Goal: Task Accomplishment & Management: Use online tool/utility

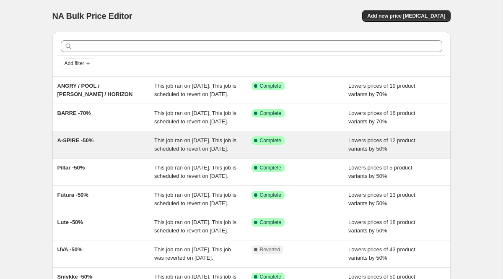
click at [97, 153] on div "A-SPIRE -50%" at bounding box center [105, 144] width 97 height 17
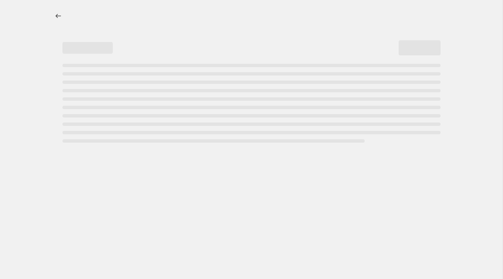
select select "percentage"
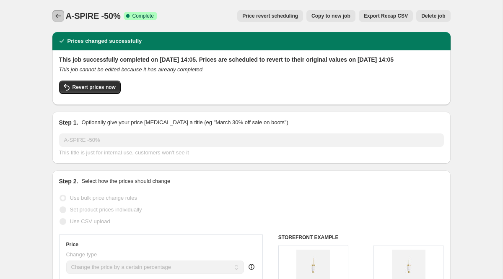
click at [56, 14] on icon "Price change jobs" at bounding box center [58, 16] width 8 height 8
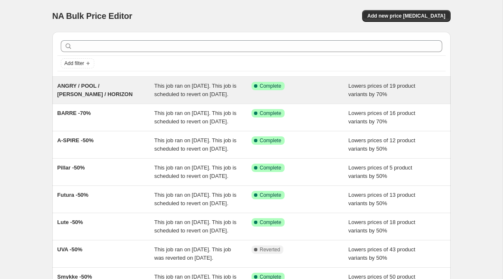
click at [90, 87] on span "ANGRY / POOL / [PERSON_NAME] / HORIZON" at bounding box center [94, 90] width 75 height 15
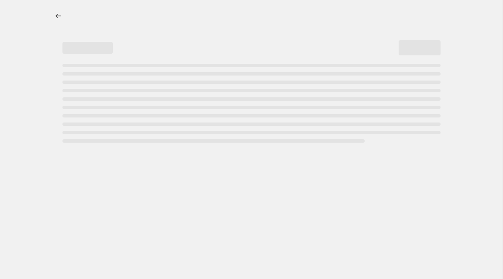
select select "percentage"
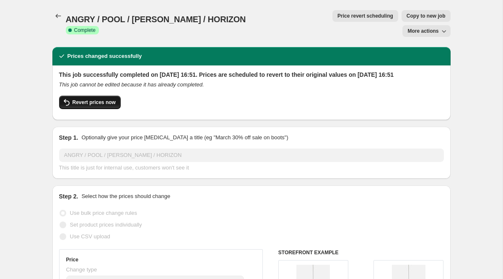
click at [99, 99] on span "Revert prices now" at bounding box center [94, 102] width 43 height 7
checkbox input "false"
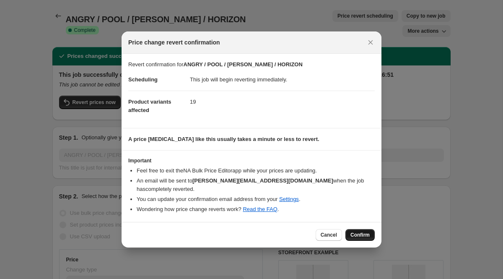
click at [366, 233] on span "Confirm" at bounding box center [360, 234] width 19 height 7
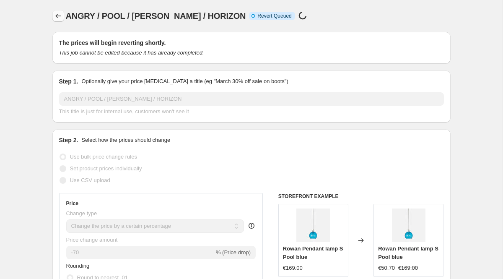
click at [60, 16] on icon "Price change jobs" at bounding box center [57, 16] width 5 height 4
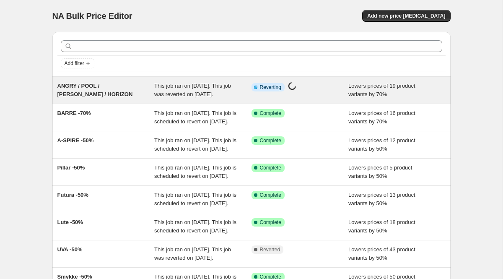
click at [112, 85] on span "ANGRY / POOL / [PERSON_NAME] / HORIZON" at bounding box center [94, 90] width 75 height 15
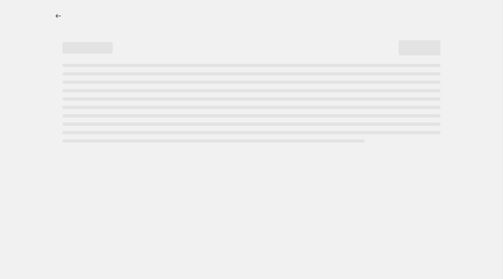
select select "percentage"
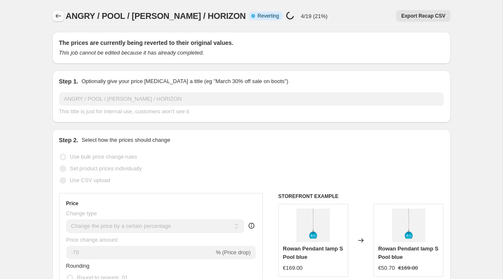
click at [59, 16] on icon "Price change jobs" at bounding box center [58, 16] width 8 height 8
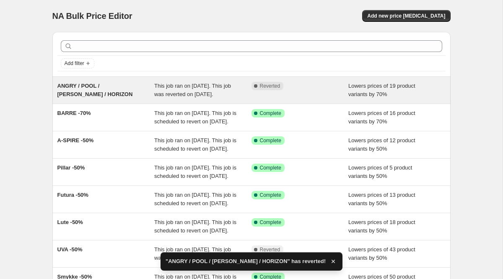
click at [81, 86] on span "ANGRY / POOL / [PERSON_NAME] / HORIZON" at bounding box center [94, 90] width 75 height 15
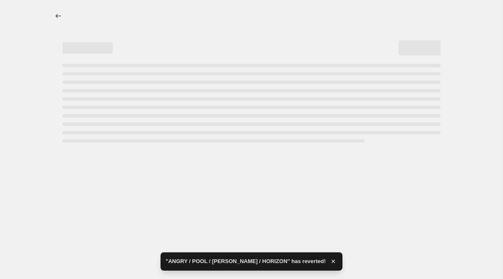
select select "percentage"
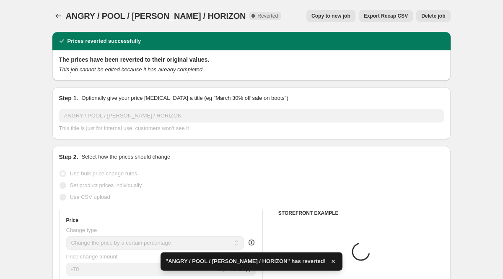
click at [341, 16] on span "Copy to new job" at bounding box center [331, 16] width 39 height 7
select select "percentage"
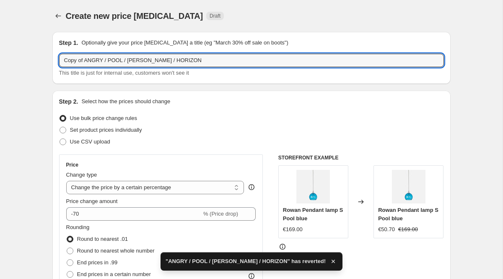
drag, startPoint x: 86, startPoint y: 61, endPoint x: 16, endPoint y: 61, distance: 69.2
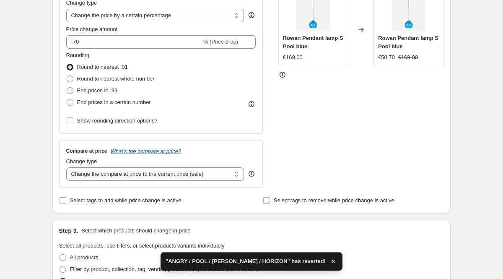
scroll to position [585, 0]
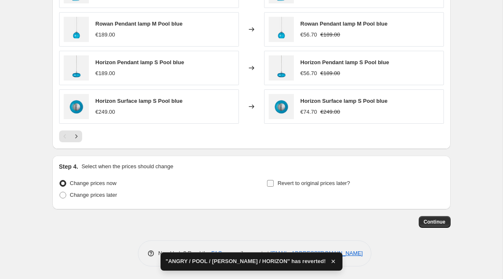
type input "ANGRY / POOL / [PERSON_NAME] / HORIZON"
click at [339, 183] on span "Revert to original prices later?" at bounding box center [314, 183] width 73 height 6
click at [274, 183] on input "Revert to original prices later?" at bounding box center [270, 183] width 7 height 7
checkbox input "true"
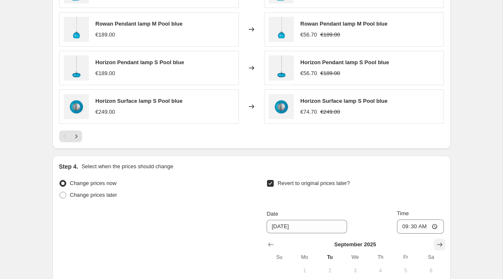
click at [441, 247] on icon "Show next month, October 2025" at bounding box center [440, 244] width 8 height 8
click at [441, 247] on icon "Show next month, November 2025" at bounding box center [440, 244] width 8 height 8
click at [441, 247] on icon "Show next month, December 2025" at bounding box center [440, 244] width 8 height 8
click at [441, 247] on icon "Show next month, January 2026" at bounding box center [440, 244] width 8 height 8
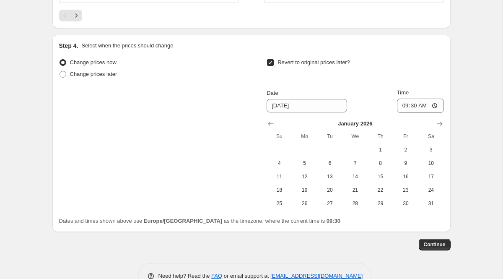
scroll to position [728, 0]
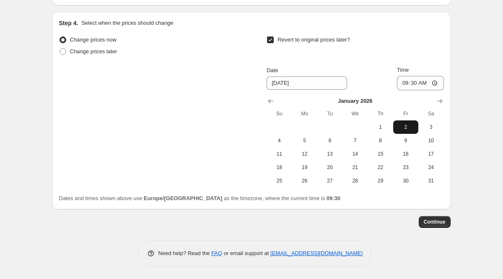
click at [405, 126] on span "2" at bounding box center [406, 127] width 18 height 7
type input "[DATE]"
click at [436, 224] on span "Continue" at bounding box center [435, 221] width 22 height 7
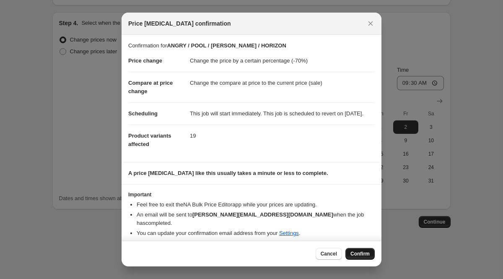
click at [359, 252] on span "Confirm" at bounding box center [360, 253] width 19 height 7
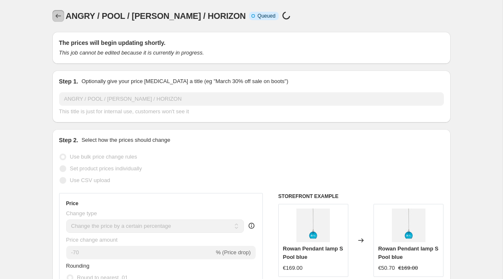
click at [59, 15] on icon "Price change jobs" at bounding box center [58, 16] width 8 height 8
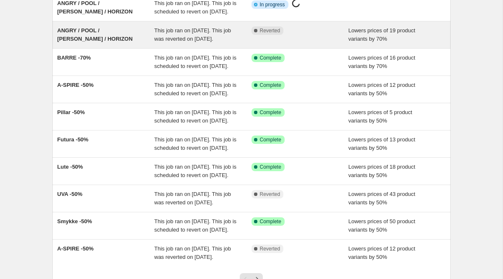
scroll to position [85, 0]
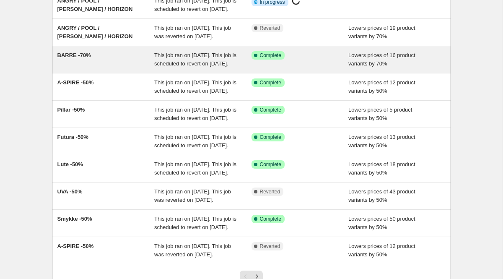
click at [75, 58] on span "BARRE -70%" at bounding box center [74, 55] width 34 height 6
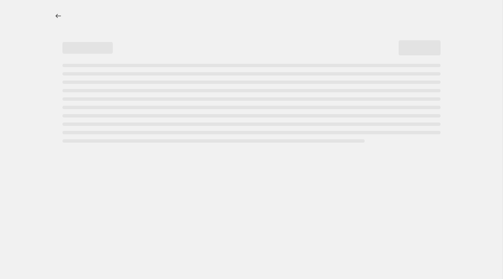
select select "percentage"
select select "collection"
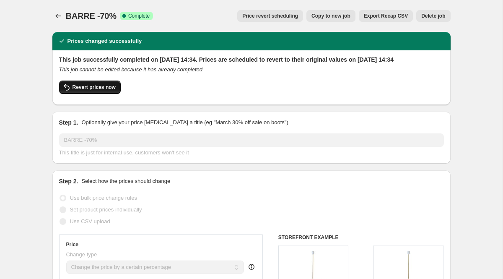
click at [102, 91] on span "Revert prices now" at bounding box center [94, 87] width 43 height 7
checkbox input "false"
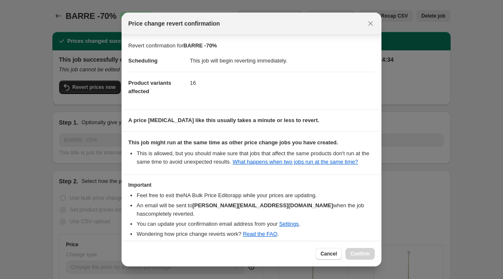
scroll to position [40, 0]
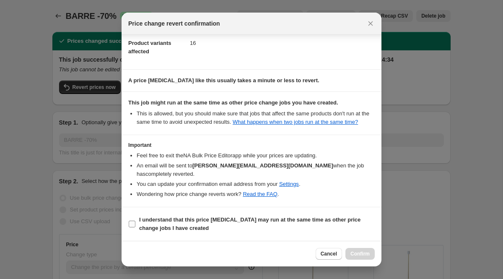
click at [133, 221] on input "I understand that this price [MEDICAL_DATA] may run at the same time as other p…" at bounding box center [132, 224] width 7 height 7
checkbox input "true"
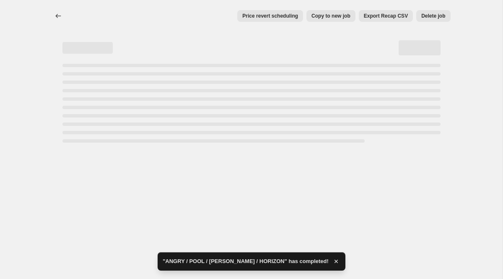
select select "percentage"
select select "collection"
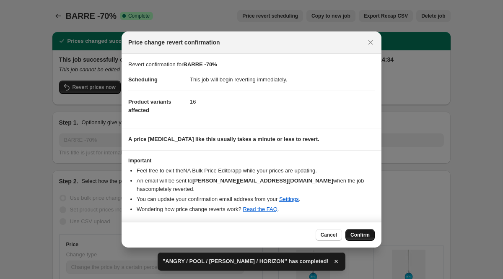
click at [362, 229] on button "Confirm" at bounding box center [360, 235] width 29 height 12
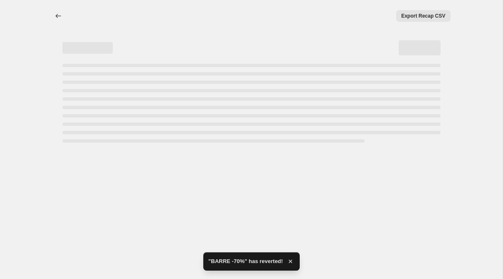
select select "percentage"
select select "collection"
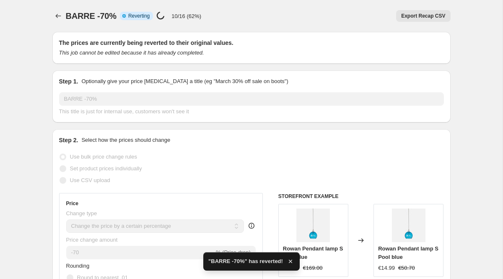
checkbox input "true"
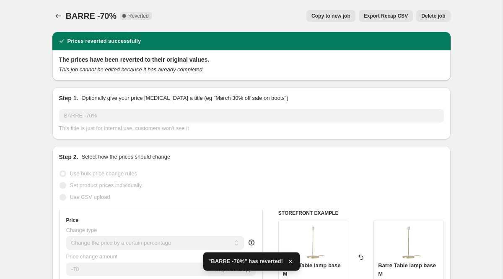
click at [340, 15] on span "Copy to new job" at bounding box center [331, 16] width 39 height 7
select select "percentage"
select select "collection"
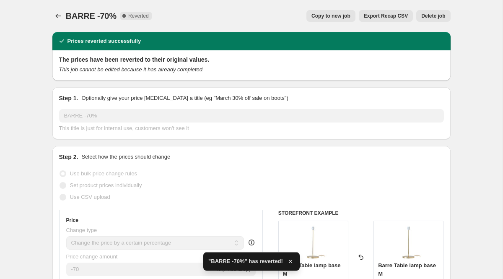
select select "collection"
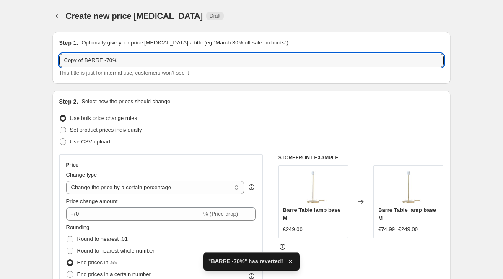
drag, startPoint x: 87, startPoint y: 60, endPoint x: 43, endPoint y: 66, distance: 43.9
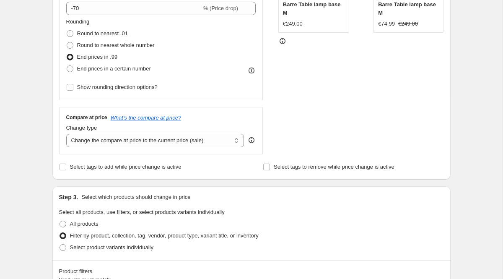
scroll to position [709, 0]
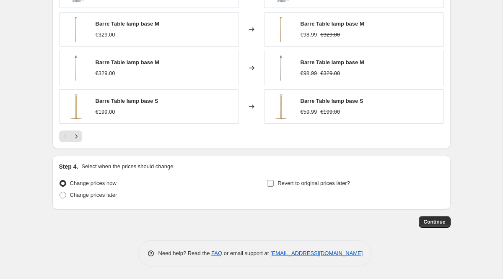
type input "BARRE -70%"
click at [319, 183] on span "Revert to original prices later?" at bounding box center [314, 183] width 73 height 6
click at [274, 183] on input "Revert to original prices later?" at bounding box center [270, 183] width 7 height 7
checkbox input "true"
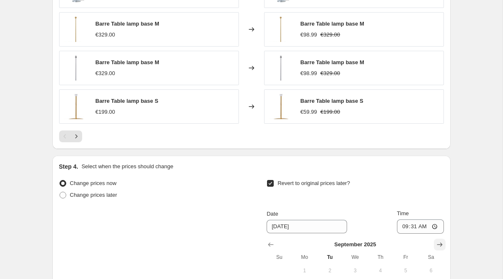
click at [436, 246] on icon "Show next month, October 2025" at bounding box center [440, 244] width 8 height 8
click at [436, 246] on icon "Show next month, December 2025" at bounding box center [440, 244] width 8 height 8
click at [436, 246] on icon "Show next month, January 2026" at bounding box center [440, 244] width 8 height 8
click at [409, 266] on button "2" at bounding box center [405, 270] width 25 height 13
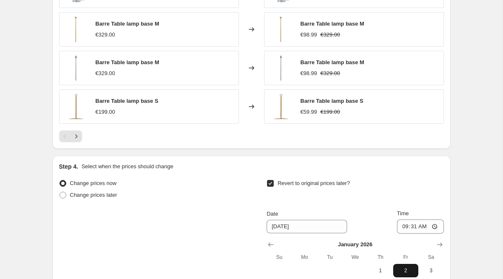
type input "[DATE]"
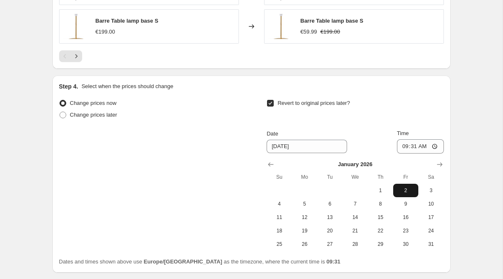
scroll to position [852, 0]
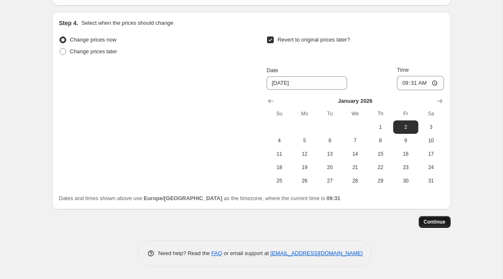
click at [434, 223] on span "Continue" at bounding box center [435, 221] width 22 height 7
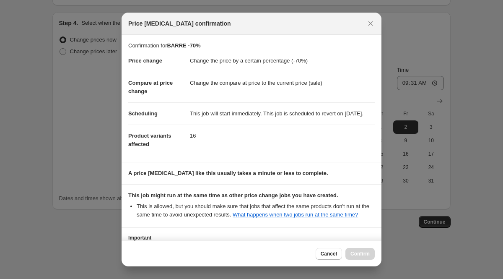
scroll to position [91, 0]
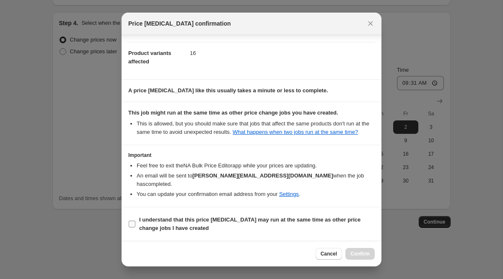
click at [287, 220] on b "I understand that this price [MEDICAL_DATA] may run at the same time as other p…" at bounding box center [249, 223] width 221 height 15
click at [135, 221] on input "I understand that this price [MEDICAL_DATA] may run at the same time as other p…" at bounding box center [132, 224] width 7 height 7
checkbox input "true"
click at [356, 254] on span "Confirm" at bounding box center [360, 253] width 19 height 7
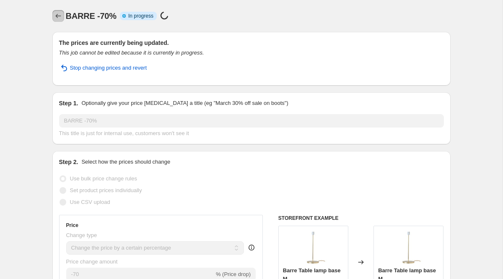
click at [55, 18] on icon "Price change jobs" at bounding box center [58, 16] width 8 height 8
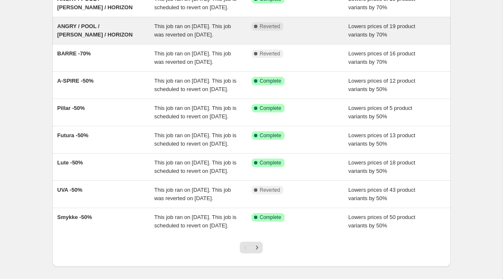
scroll to position [115, 0]
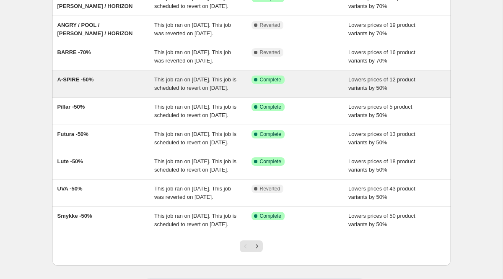
click at [74, 83] on span "A-SPIRE -50%" at bounding box center [75, 79] width 36 height 6
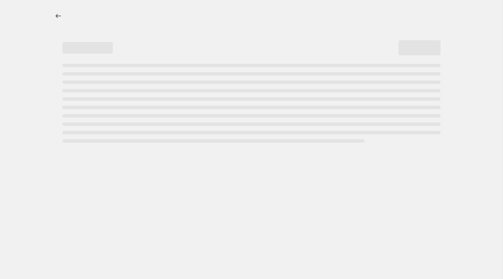
select select "percentage"
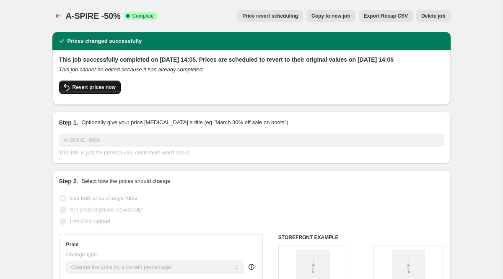
click at [88, 91] on span "Revert prices now" at bounding box center [94, 87] width 43 height 7
checkbox input "false"
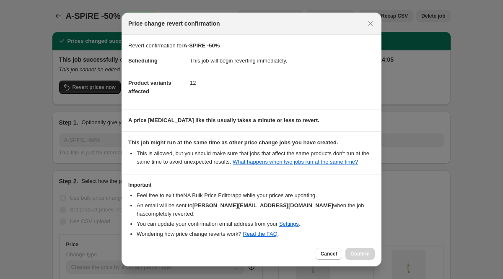
scroll to position [40, 0]
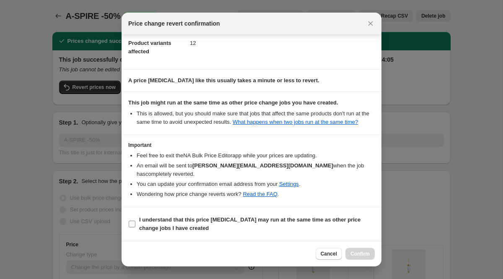
click at [132, 223] on input "I understand that this price [MEDICAL_DATA] may run at the same time as other p…" at bounding box center [132, 224] width 7 height 7
checkbox input "true"
select select "percentage"
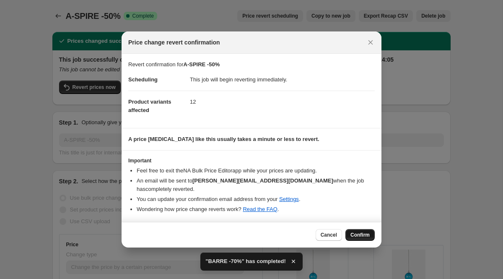
click at [357, 231] on span "Confirm" at bounding box center [360, 234] width 19 height 7
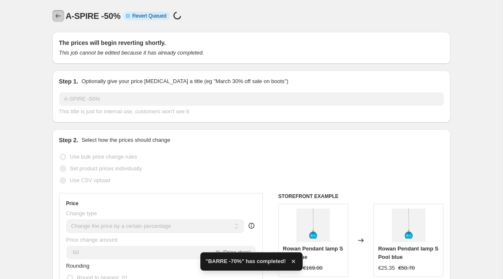
click at [58, 16] on icon "Price change jobs" at bounding box center [57, 16] width 5 height 4
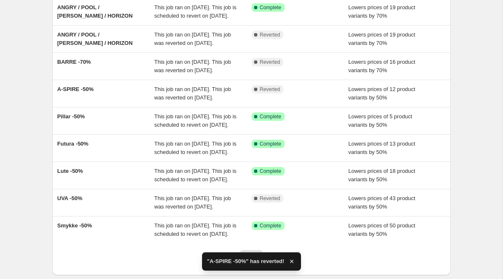
scroll to position [106, 0]
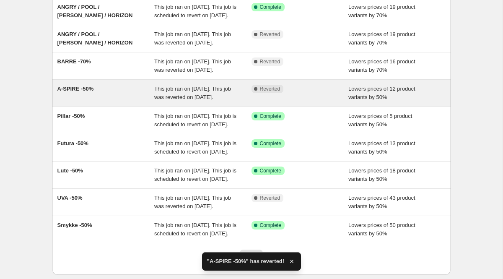
click at [78, 101] on div "A-SPIRE -50%" at bounding box center [105, 93] width 97 height 17
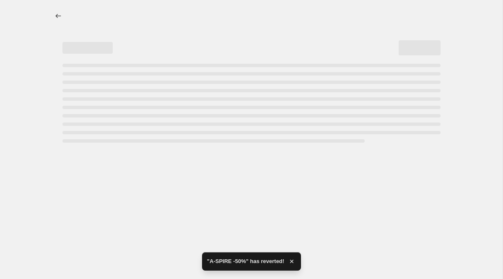
select select "percentage"
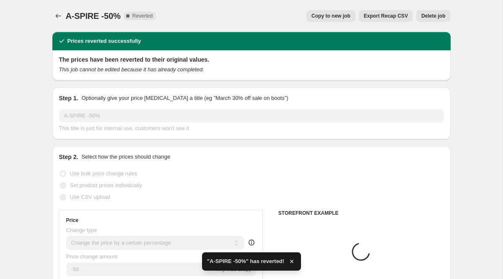
click at [339, 12] on button "Copy to new job" at bounding box center [331, 16] width 49 height 12
select select "percentage"
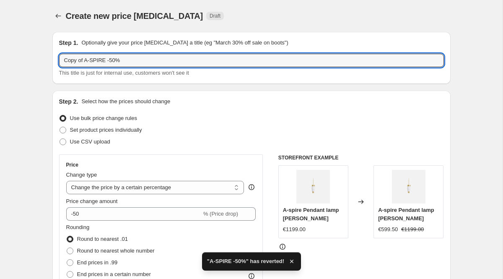
drag, startPoint x: 84, startPoint y: 60, endPoint x: 5, endPoint y: 60, distance: 78.8
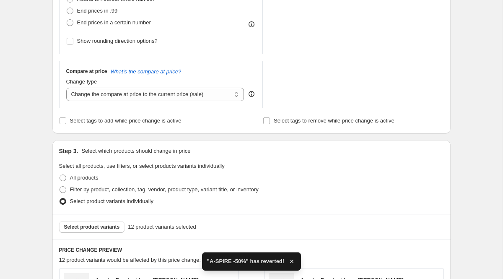
scroll to position [585, 0]
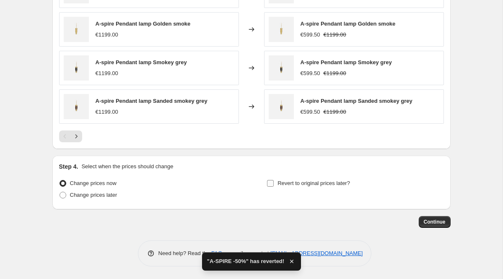
type input "A-SPIRE -50%"
click at [301, 182] on span "Revert to original prices later?" at bounding box center [314, 183] width 73 height 6
click at [274, 182] on input "Revert to original prices later?" at bounding box center [270, 183] width 7 height 7
checkbox input "true"
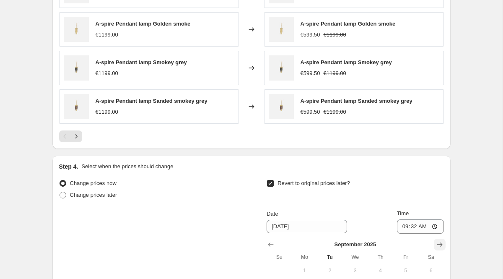
click at [443, 244] on icon "Show next month, October 2025" at bounding box center [440, 244] width 8 height 8
click at [443, 244] on icon "Show next month, November 2025" at bounding box center [440, 244] width 8 height 8
click at [443, 244] on icon "Show next month, December 2025" at bounding box center [440, 244] width 8 height 8
click at [445, 244] on button "Show next month, January 2026" at bounding box center [440, 245] width 12 height 12
click at [403, 269] on span "2" at bounding box center [406, 270] width 18 height 7
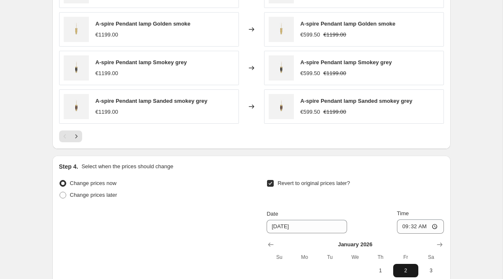
type input "[DATE]"
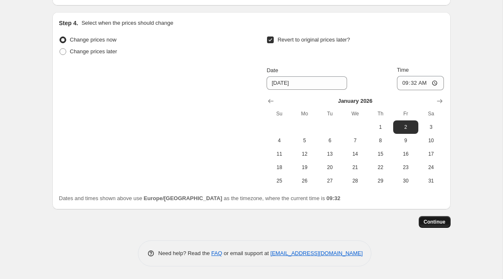
click at [421, 223] on button "Continue" at bounding box center [435, 222] width 32 height 12
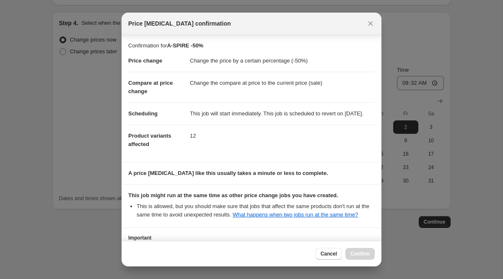
scroll to position [91, 0]
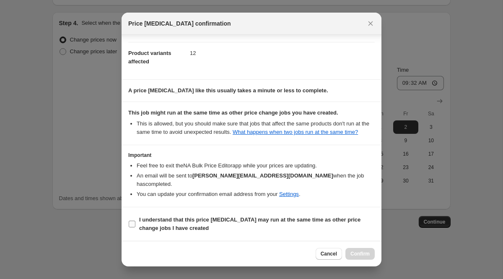
click at [187, 223] on span "I understand that this price [MEDICAL_DATA] may run at the same time as other p…" at bounding box center [257, 224] width 236 height 17
click at [135, 223] on input "I understand that this price [MEDICAL_DATA] may run at the same time as other p…" at bounding box center [132, 224] width 7 height 7
checkbox input "true"
click at [357, 256] on span "Confirm" at bounding box center [360, 253] width 19 height 7
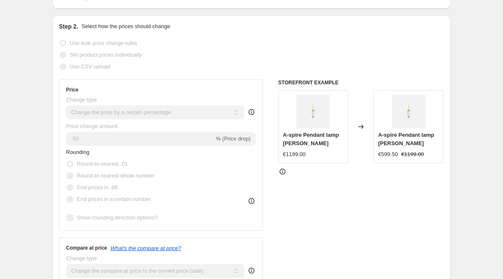
scroll to position [48, 0]
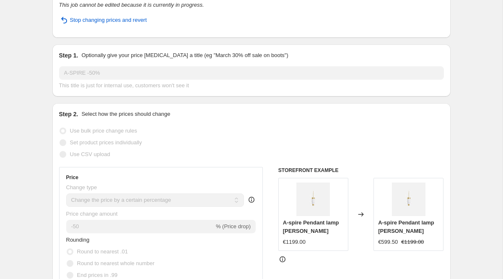
select select "percentage"
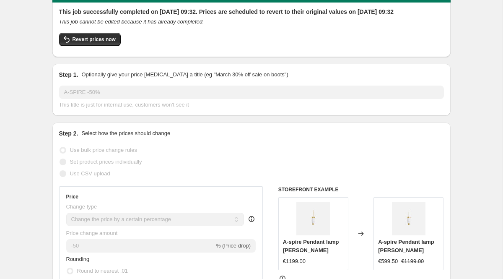
scroll to position [0, 0]
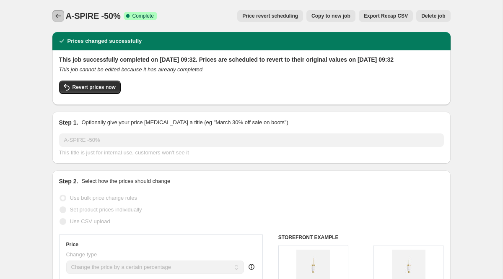
click at [57, 13] on icon "Price change jobs" at bounding box center [58, 16] width 8 height 8
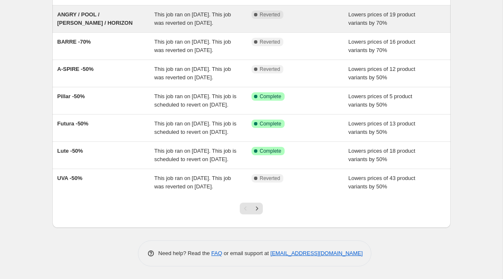
scroll to position [185, 0]
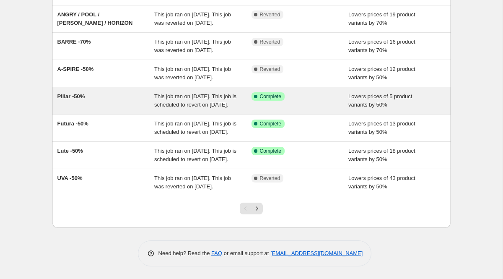
click at [65, 99] on span "Pillar -50%" at bounding box center [71, 96] width 28 height 6
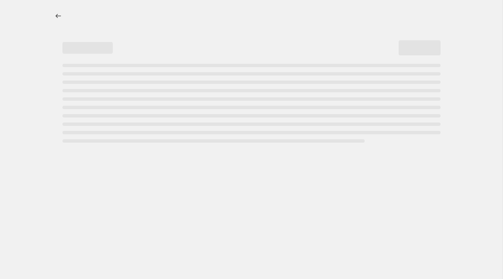
select select "percentage"
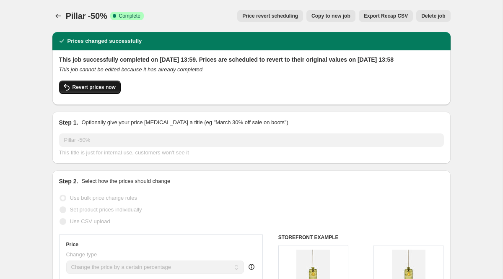
click at [96, 91] on span "Revert prices now" at bounding box center [94, 87] width 43 height 7
checkbox input "false"
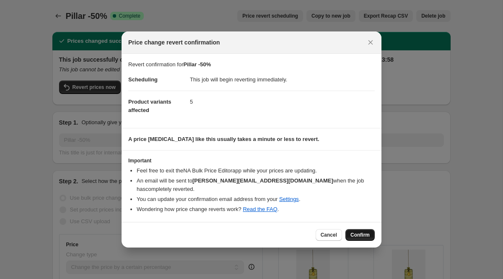
click at [363, 234] on button "Confirm" at bounding box center [360, 235] width 29 height 12
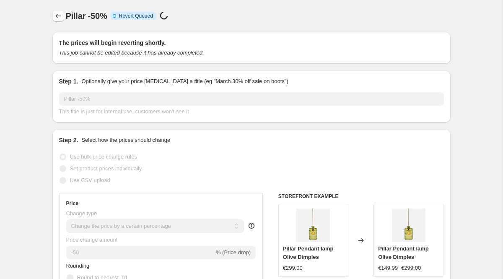
click at [60, 16] on icon "Price change jobs" at bounding box center [58, 16] width 8 height 8
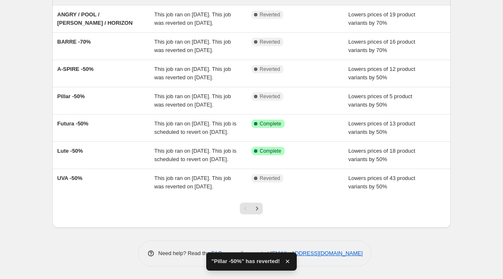
scroll to position [180, 0]
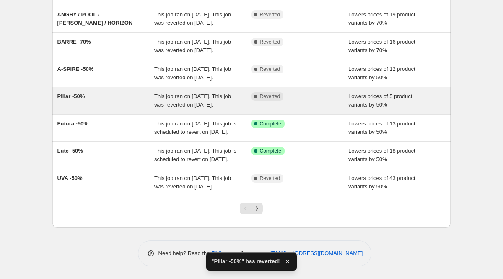
click at [70, 109] on div "Pillar -50%" at bounding box center [105, 100] width 97 height 17
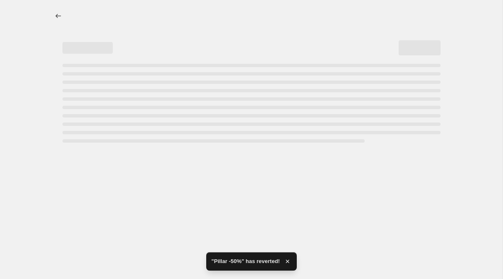
select select "percentage"
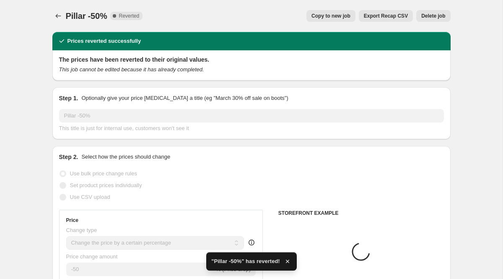
click at [326, 15] on span "Copy to new job" at bounding box center [331, 16] width 39 height 7
select select "percentage"
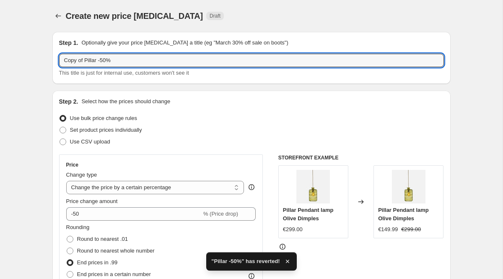
drag, startPoint x: 85, startPoint y: 60, endPoint x: 8, endPoint y: 62, distance: 76.8
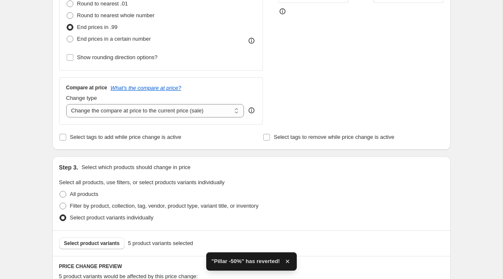
scroll to position [587, 0]
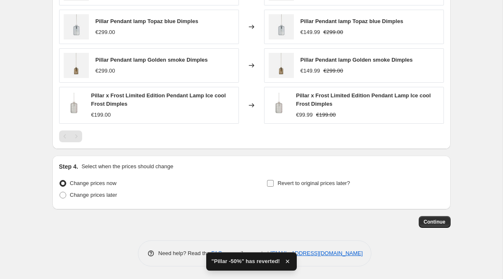
type input "Pillar -50%"
click at [278, 183] on span "Revert to original prices later?" at bounding box center [314, 183] width 73 height 6
click at [274, 183] on input "Revert to original prices later?" at bounding box center [270, 183] width 7 height 7
checkbox input "true"
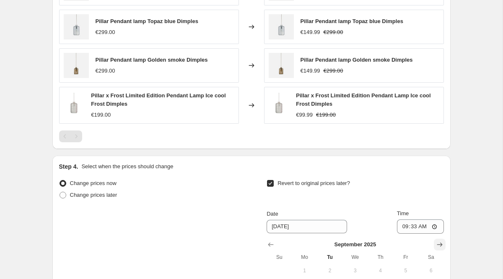
click at [437, 243] on icon "Show next month, October 2025" at bounding box center [440, 244] width 8 height 8
click at [437, 243] on icon "Show next month, November 2025" at bounding box center [440, 244] width 8 height 8
click at [437, 243] on icon "Show next month, December 2025" at bounding box center [440, 244] width 8 height 8
click at [437, 243] on icon "Show next month, January 2026" at bounding box center [440, 244] width 8 height 8
click at [377, 268] on span "1" at bounding box center [380, 270] width 18 height 7
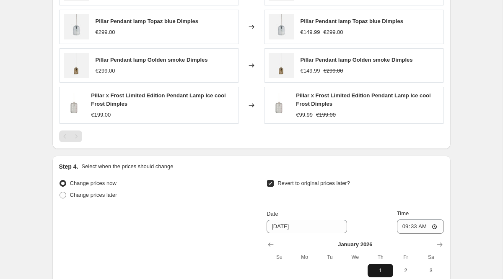
type input "[DATE]"
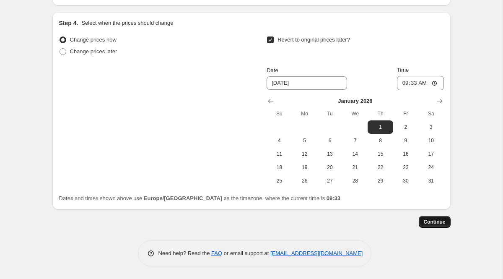
click at [435, 226] on button "Continue" at bounding box center [435, 222] width 32 height 12
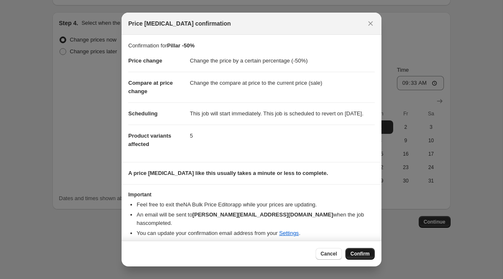
click at [358, 252] on span "Confirm" at bounding box center [360, 253] width 19 height 7
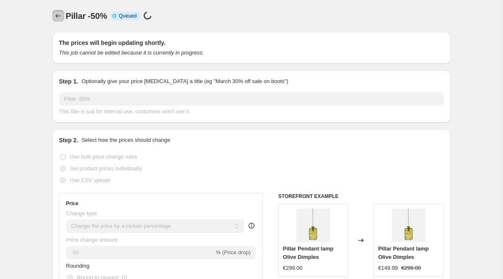
click at [57, 17] on icon "Price change jobs" at bounding box center [57, 16] width 5 height 4
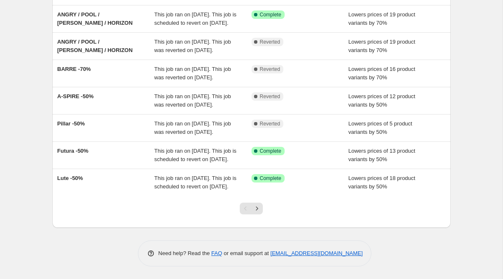
scroll to position [237, 0]
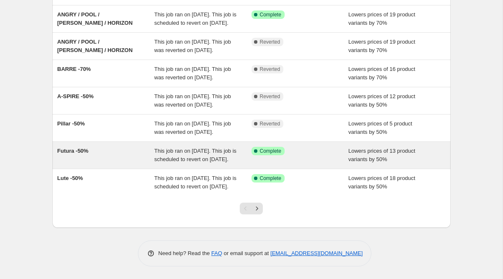
click at [79, 148] on span "Futura -50%" at bounding box center [72, 151] width 31 height 6
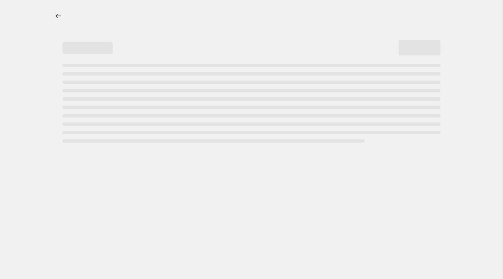
select select "percentage"
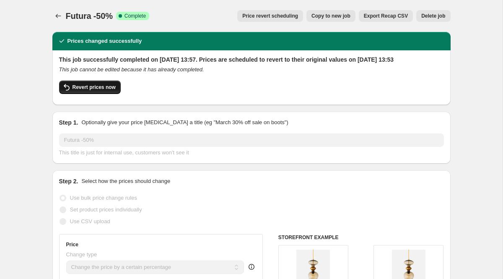
click at [84, 91] on button "Revert prices now" at bounding box center [90, 87] width 62 height 13
checkbox input "false"
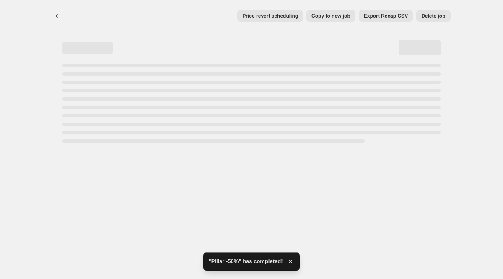
click at [355, 228] on div "Home Settings Plans Skip to content Price revert scheduling Copy to new job Exp…" at bounding box center [251, 139] width 503 height 279
select select "percentage"
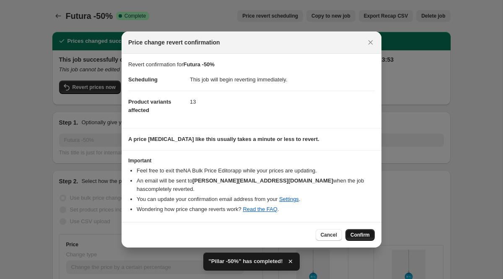
click at [355, 231] on span "Confirm" at bounding box center [360, 234] width 19 height 7
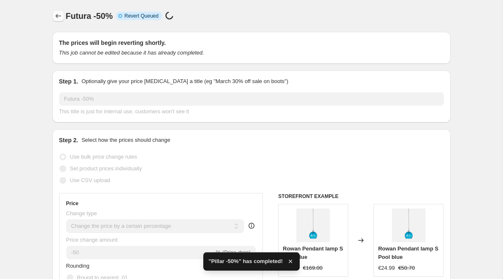
click at [57, 17] on icon "Price change jobs" at bounding box center [58, 16] width 8 height 8
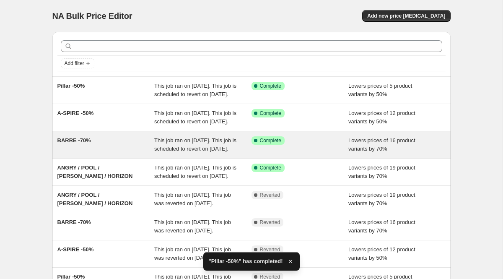
scroll to position [237, 0]
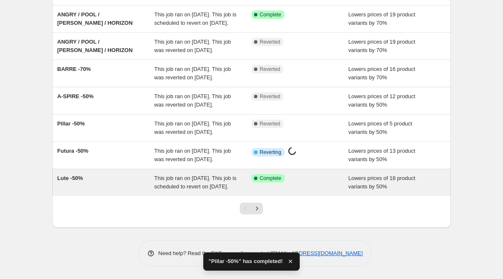
click at [68, 175] on span "Lute -50%" at bounding box center [70, 178] width 26 height 6
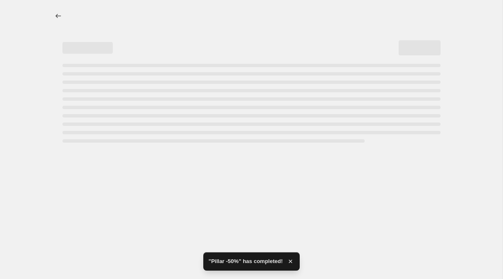
select select "percentage"
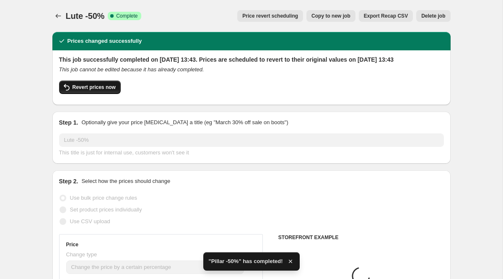
click at [96, 91] on span "Revert prices now" at bounding box center [94, 87] width 43 height 7
checkbox input "false"
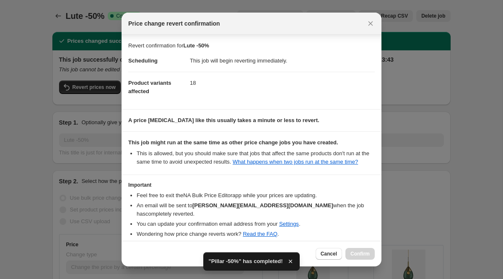
scroll to position [40, 0]
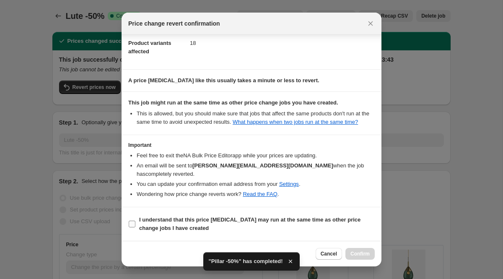
click at [220, 221] on b "I understand that this price [MEDICAL_DATA] may run at the same time as other p…" at bounding box center [249, 223] width 221 height 15
click at [135, 221] on input "I understand that this price [MEDICAL_DATA] may run at the same time as other p…" at bounding box center [132, 224] width 7 height 7
checkbox input "true"
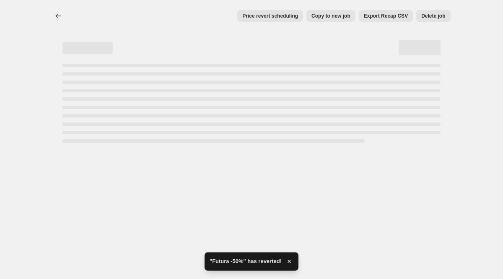
select select "percentage"
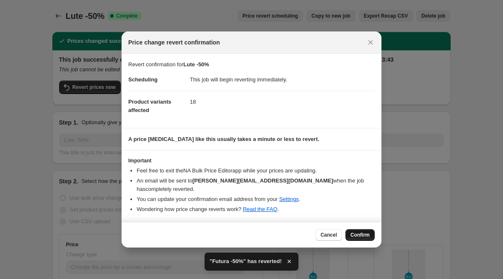
click at [356, 231] on span "Confirm" at bounding box center [360, 234] width 19 height 7
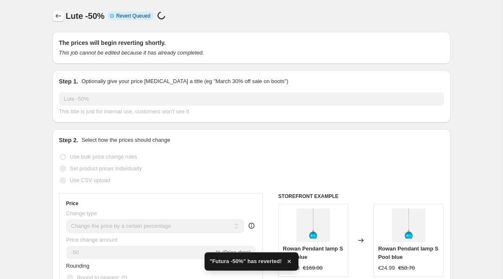
click at [56, 15] on icon "Price change jobs" at bounding box center [58, 16] width 8 height 8
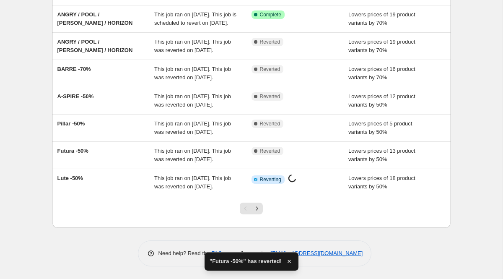
scroll to position [237, 0]
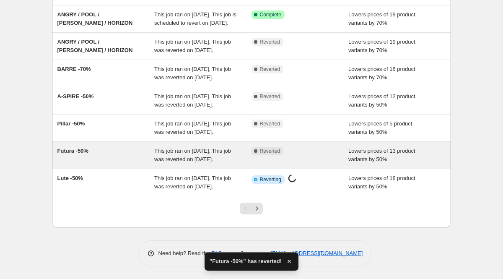
click at [75, 148] on span "Futura -50%" at bounding box center [72, 151] width 31 height 6
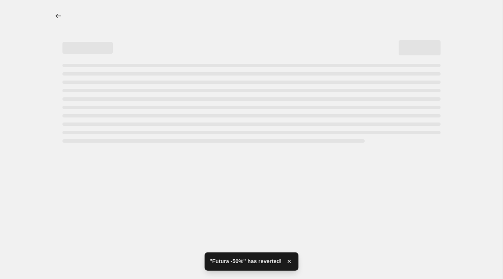
select select "percentage"
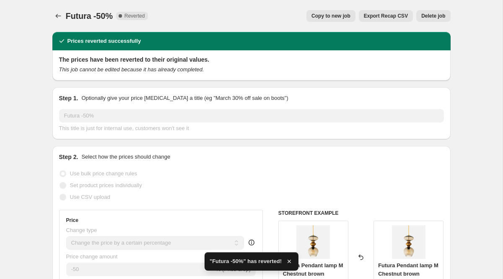
click at [336, 13] on span "Copy to new job" at bounding box center [331, 16] width 39 height 7
select select "percentage"
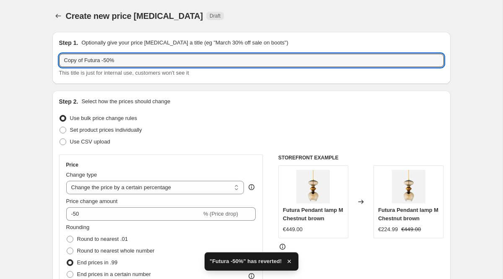
drag, startPoint x: 86, startPoint y: 60, endPoint x: 5, endPoint y: 60, distance: 80.9
type input "Futura -50%"
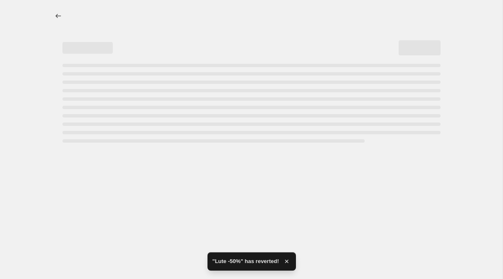
select select "percentage"
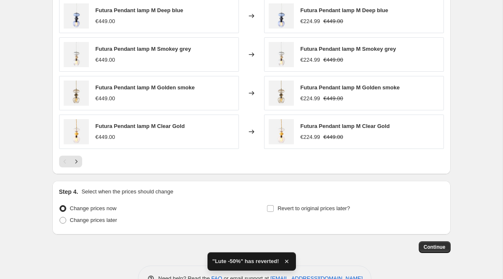
scroll to position [585, 0]
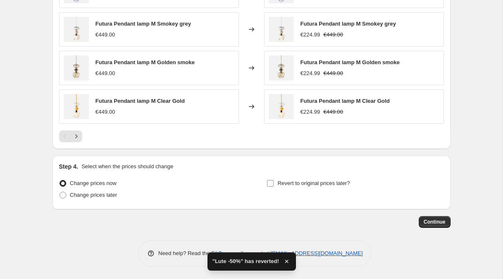
click at [345, 179] on span "Revert to original prices later?" at bounding box center [314, 183] width 73 height 8
click at [274, 180] on input "Revert to original prices later?" at bounding box center [270, 183] width 7 height 7
checkbox input "true"
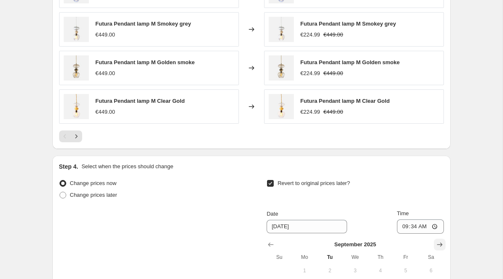
click at [440, 244] on icon "Show next month, October 2025" at bounding box center [439, 244] width 5 height 4
click at [440, 244] on icon "Show next month, November 2025" at bounding box center [439, 244] width 5 height 4
click at [440, 244] on icon "Show next month, December 2025" at bounding box center [439, 244] width 5 height 4
click at [440, 244] on icon "Show next month, January 2026" at bounding box center [439, 244] width 5 height 4
click at [403, 269] on span "2" at bounding box center [406, 270] width 18 height 7
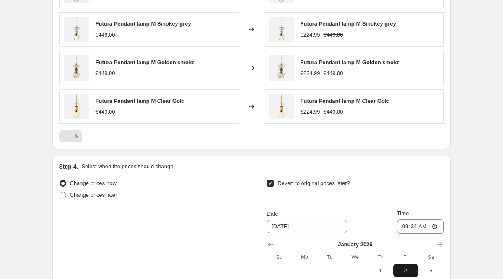
type input "[DATE]"
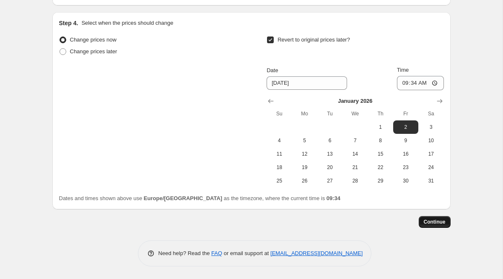
click at [432, 225] on span "Continue" at bounding box center [435, 221] width 22 height 7
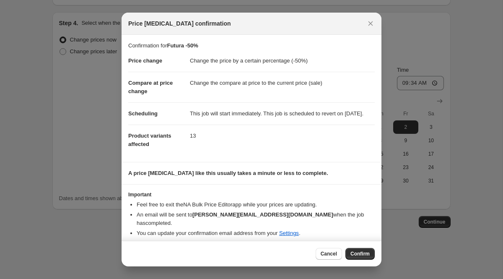
scroll to position [5, 0]
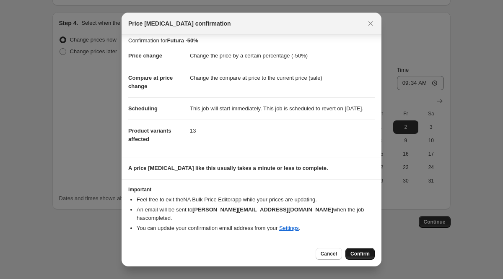
click at [358, 250] on button "Confirm" at bounding box center [360, 254] width 29 height 12
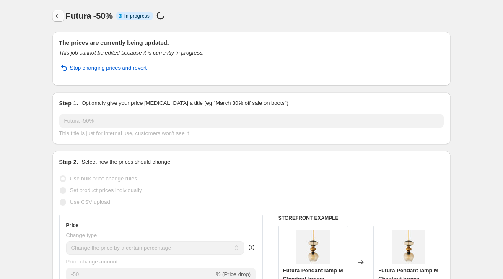
click at [59, 17] on icon "Price change jobs" at bounding box center [58, 16] width 8 height 8
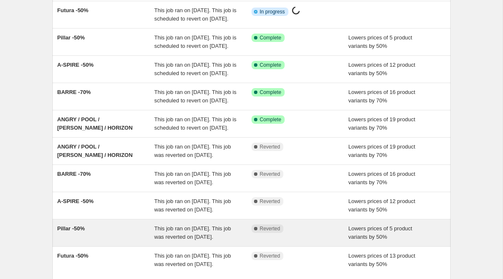
scroll to position [237, 0]
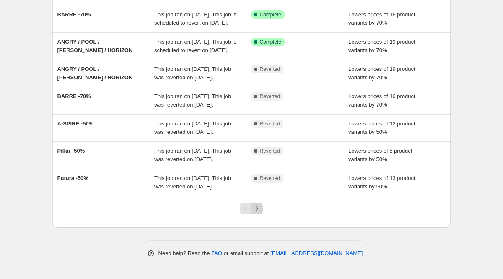
click at [257, 208] on icon "Next" at bounding box center [257, 208] width 8 height 8
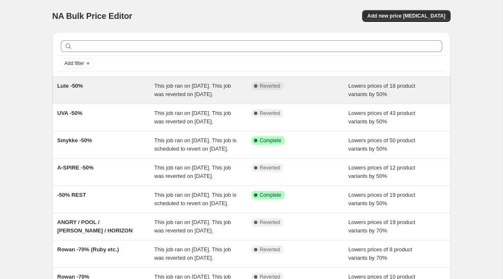
click at [76, 86] on span "Lute -50%" at bounding box center [70, 86] width 26 height 6
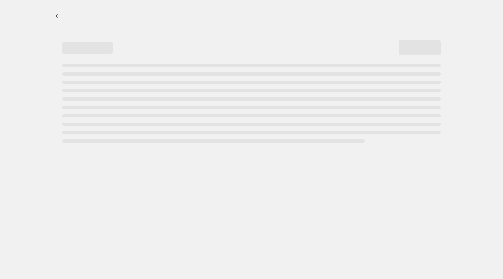
select select "percentage"
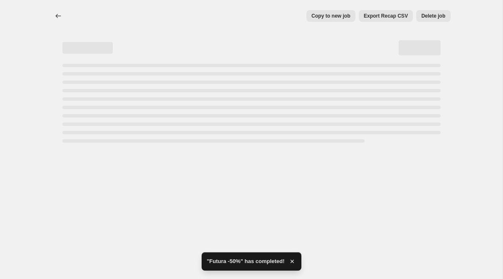
select select "percentage"
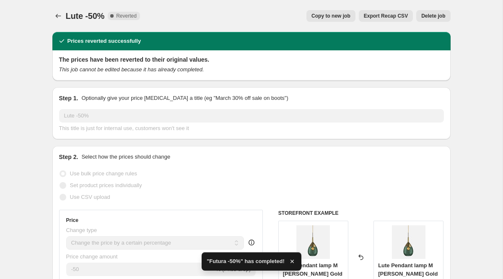
click at [314, 16] on span "Copy to new job" at bounding box center [331, 16] width 39 height 7
select select "percentage"
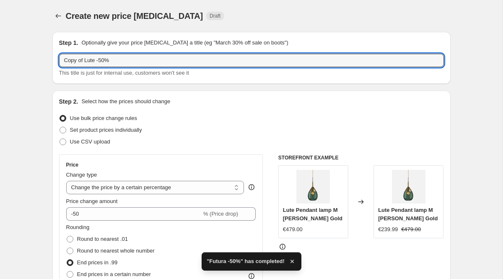
drag, startPoint x: 85, startPoint y: 60, endPoint x: 14, endPoint y: 61, distance: 70.5
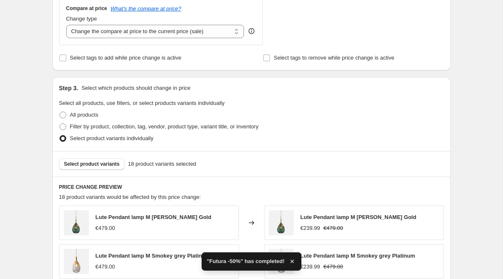
scroll to position [585, 0]
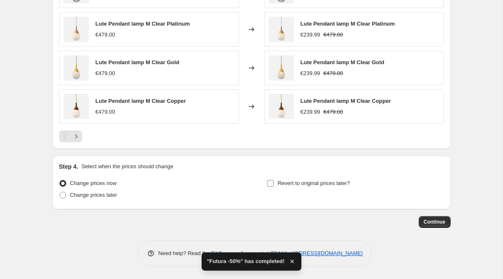
type input "Lute -50%"
click at [347, 183] on span "Revert to original prices later?" at bounding box center [314, 183] width 73 height 6
click at [274, 183] on input "Revert to original prices later?" at bounding box center [270, 183] width 7 height 7
checkbox input "true"
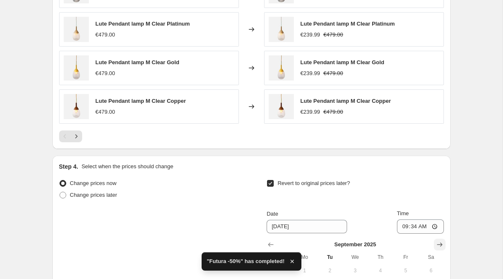
click at [442, 243] on icon "Show next month, October 2025" at bounding box center [440, 244] width 8 height 8
click at [442, 243] on icon "Show next month, November 2025" at bounding box center [440, 244] width 8 height 8
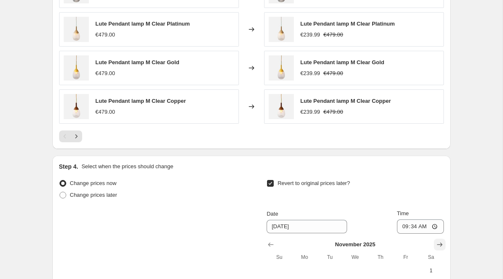
click at [442, 243] on icon "Show next month, December 2025" at bounding box center [440, 244] width 8 height 8
click at [442, 243] on icon "Show next month, January 2026" at bounding box center [440, 244] width 8 height 8
click at [407, 269] on span "2" at bounding box center [406, 270] width 18 height 7
type input "[DATE]"
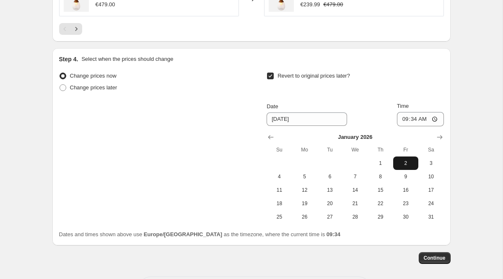
scroll to position [728, 0]
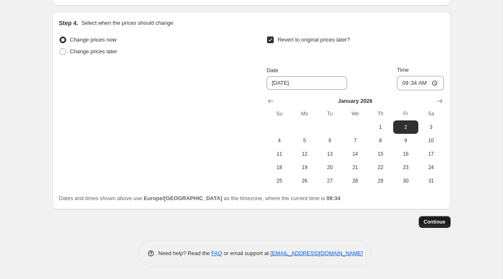
click at [428, 219] on span "Continue" at bounding box center [435, 221] width 22 height 7
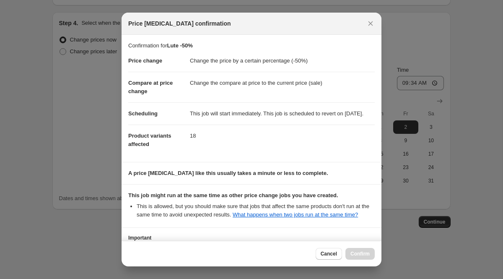
scroll to position [91, 0]
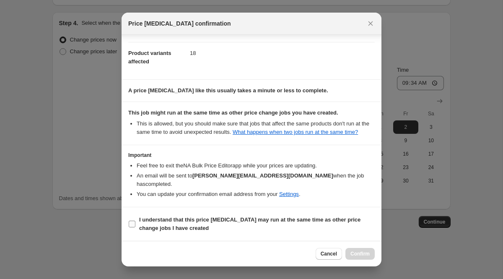
click at [301, 219] on b "I understand that this price [MEDICAL_DATA] may run at the same time as other p…" at bounding box center [249, 223] width 221 height 15
click at [135, 221] on input "I understand that this price [MEDICAL_DATA] may run at the same time as other p…" at bounding box center [132, 224] width 7 height 7
checkbox input "true"
click at [360, 258] on button "Confirm" at bounding box center [360, 254] width 29 height 12
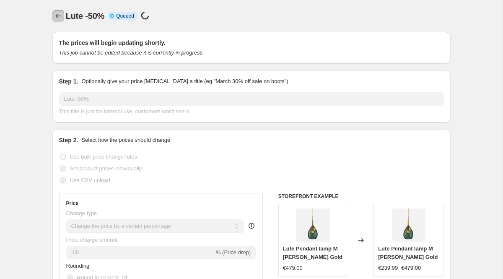
click at [57, 16] on icon "Price change jobs" at bounding box center [58, 16] width 8 height 8
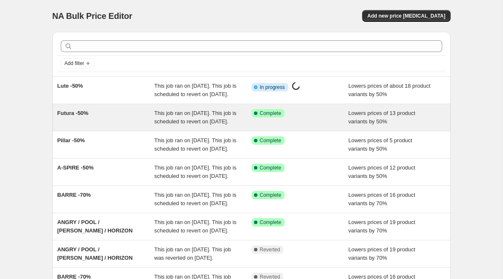
scroll to position [237, 0]
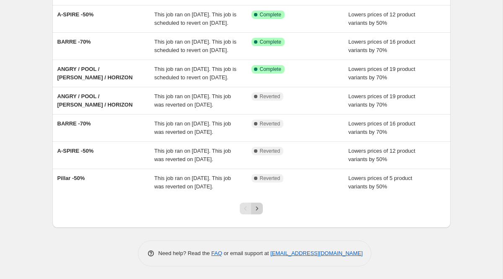
click at [257, 208] on icon "Next" at bounding box center [257, 208] width 2 height 4
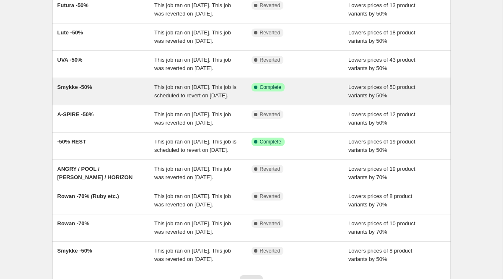
scroll to position [81, 0]
click at [82, 90] on span "Smykke -50%" at bounding box center [74, 86] width 35 height 6
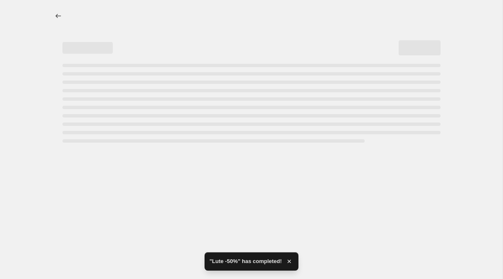
select select "percentage"
select select "collection"
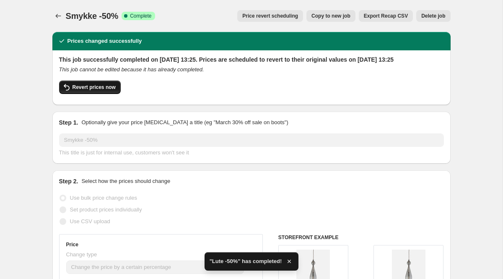
click at [102, 91] on span "Revert prices now" at bounding box center [94, 87] width 43 height 7
checkbox input "false"
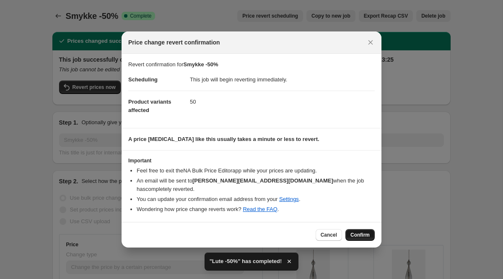
click at [362, 234] on span "Confirm" at bounding box center [360, 234] width 19 height 7
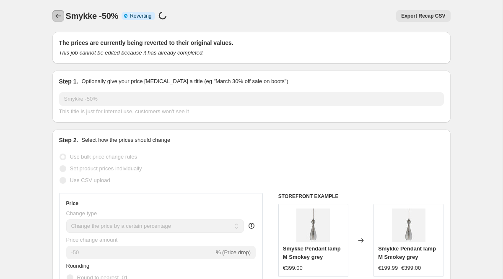
click at [61, 17] on icon "Price change jobs" at bounding box center [58, 16] width 8 height 8
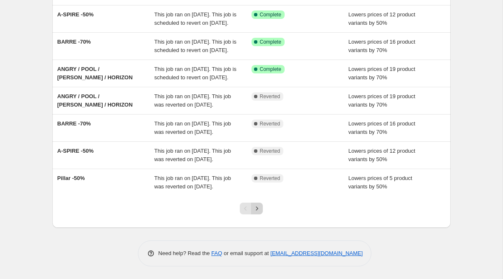
click at [257, 208] on icon "Next" at bounding box center [257, 208] width 8 height 8
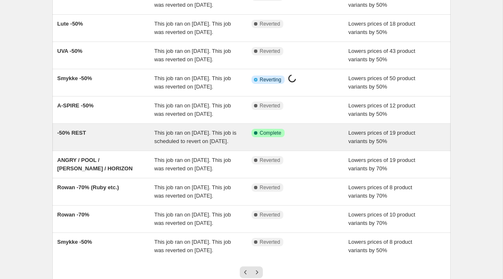
click at [80, 136] on span "-50% REST" at bounding box center [71, 133] width 29 height 6
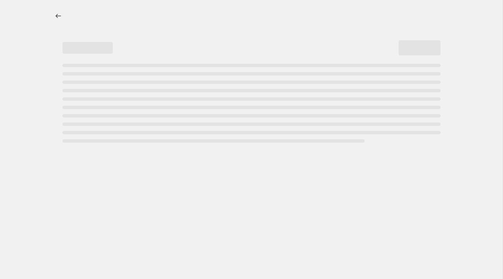
select select "percentage"
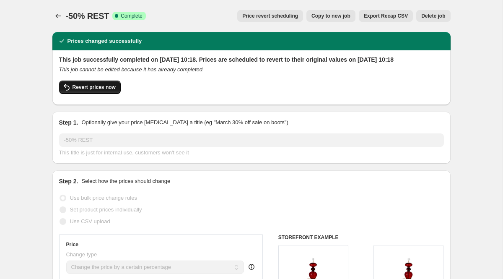
click at [100, 91] on span "Revert prices now" at bounding box center [94, 87] width 43 height 7
checkbox input "false"
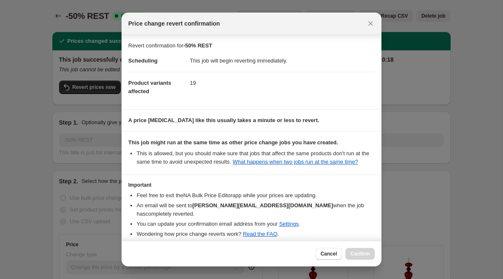
scroll to position [40, 0]
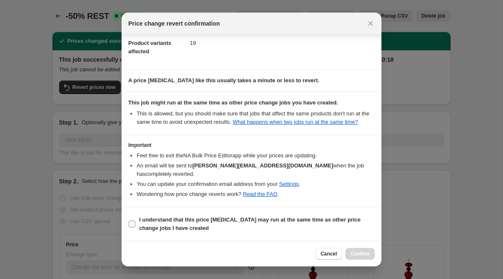
click at [266, 218] on b "I understand that this price [MEDICAL_DATA] may run at the same time as other p…" at bounding box center [249, 223] width 221 height 15
click at [135, 221] on input "I understand that this price [MEDICAL_DATA] may run at the same time as other p…" at bounding box center [132, 224] width 7 height 7
checkbox input "true"
click at [356, 255] on span "Confirm" at bounding box center [360, 253] width 19 height 7
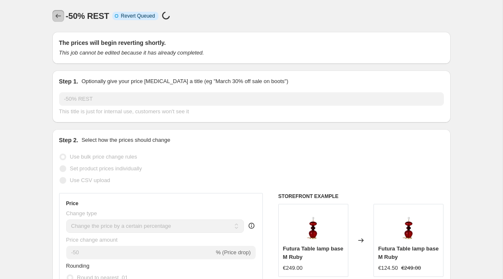
click at [56, 14] on icon "Price change jobs" at bounding box center [58, 16] width 8 height 8
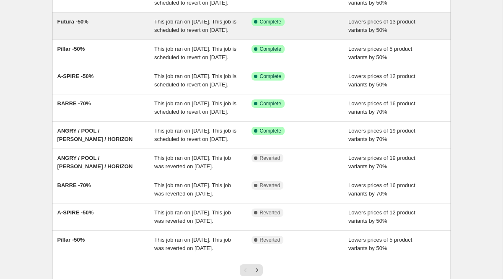
scroll to position [237, 0]
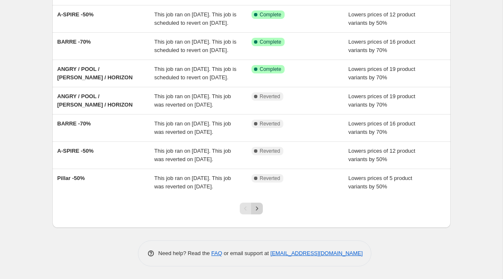
click at [259, 207] on icon "Next" at bounding box center [257, 208] width 8 height 8
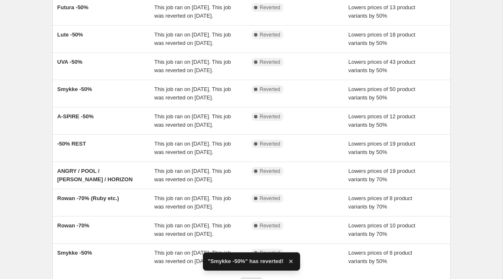
scroll to position [90, 0]
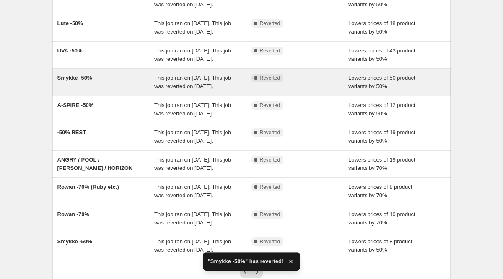
click at [79, 81] on span "Smykke -50%" at bounding box center [74, 78] width 35 height 6
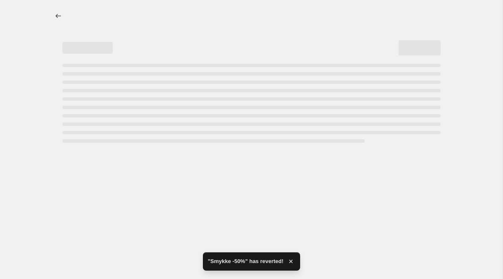
select select "percentage"
select select "collection"
select select "percentage"
select select "collection"
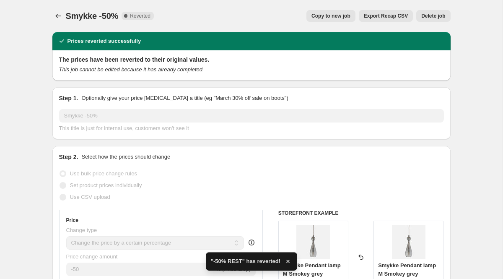
click at [333, 16] on span "Copy to new job" at bounding box center [331, 16] width 39 height 7
select select "percentage"
select select "collection"
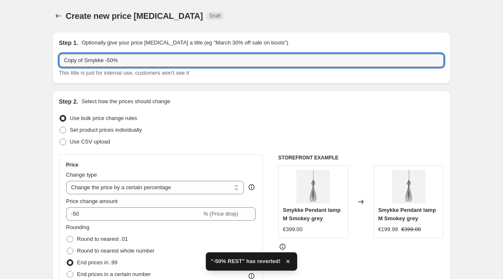
drag, startPoint x: 84, startPoint y: 60, endPoint x: 1, endPoint y: 65, distance: 83.6
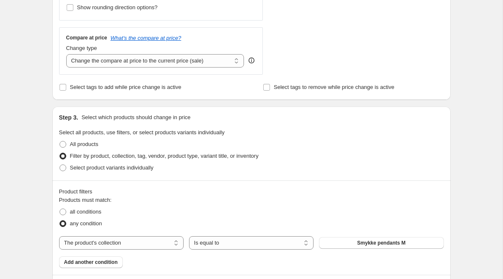
scroll to position [664, 0]
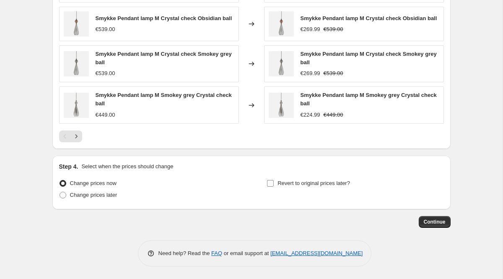
type input "Smykke -50%"
click at [332, 182] on span "Revert to original prices later?" at bounding box center [314, 183] width 73 height 6
click at [274, 182] on input "Revert to original prices later?" at bounding box center [270, 183] width 7 height 7
checkbox input "true"
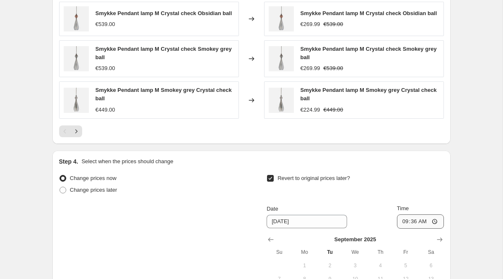
scroll to position [808, 0]
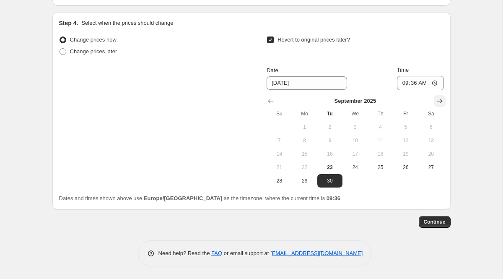
click at [440, 102] on icon "Show next month, October 2025" at bounding box center [440, 101] width 8 height 8
click at [440, 102] on icon "Show next month, November 2025" at bounding box center [440, 101] width 8 height 8
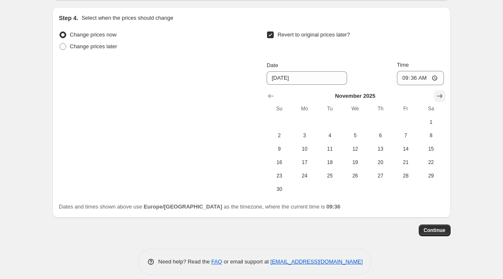
click at [440, 100] on icon "Show next month, December 2025" at bounding box center [440, 96] width 8 height 8
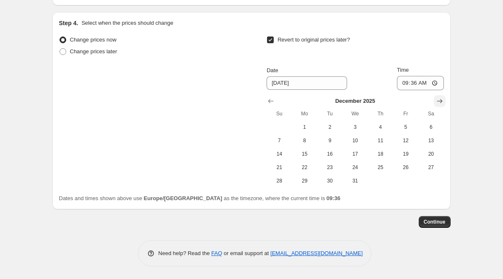
click at [440, 102] on icon "Show next month, January 2026" at bounding box center [440, 101] width 8 height 8
click at [409, 129] on span "2" at bounding box center [406, 127] width 18 height 7
type input "[DATE]"
click at [435, 216] on button "Continue" at bounding box center [435, 222] width 32 height 12
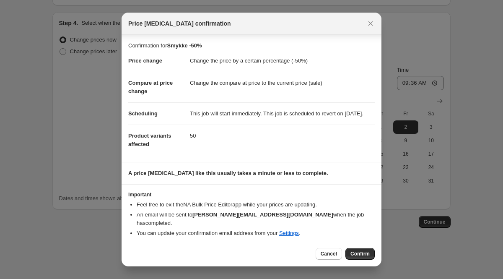
scroll to position [5, 0]
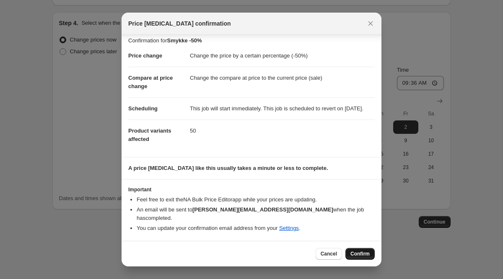
click at [353, 250] on button "Confirm" at bounding box center [360, 254] width 29 height 12
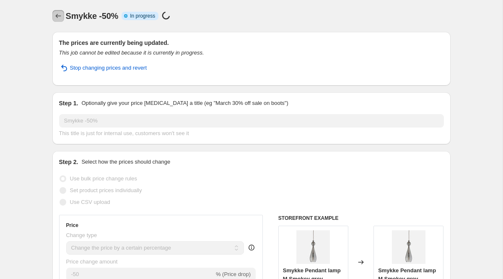
click at [60, 16] on icon "Price change jobs" at bounding box center [58, 16] width 8 height 8
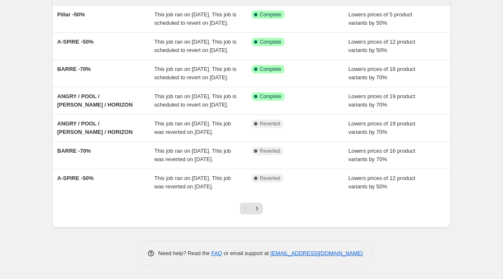
scroll to position [237, 0]
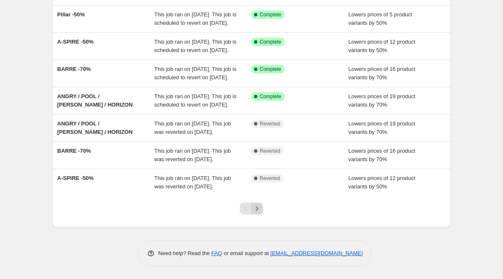
click at [261, 209] on icon "Next" at bounding box center [257, 208] width 8 height 8
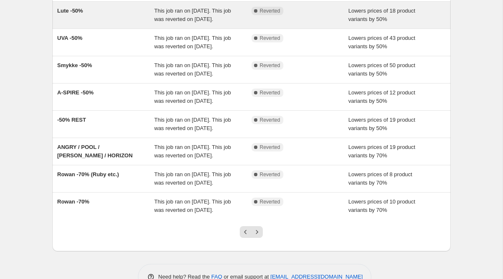
scroll to position [151, 0]
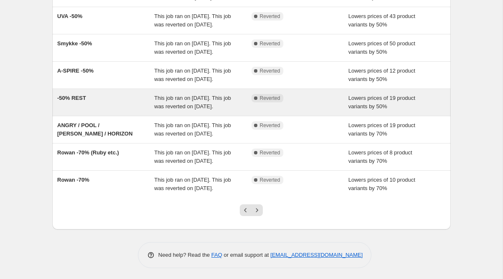
click at [69, 116] on div "-50% REST This job ran on [DATE]. This job was reverted on [DATE]. Complete Rev…" at bounding box center [251, 102] width 398 height 27
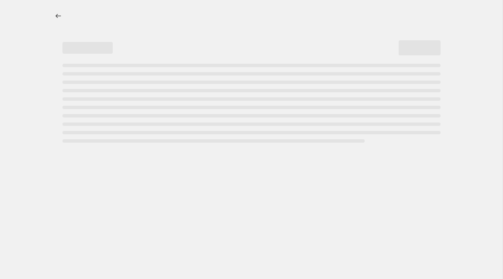
select select "percentage"
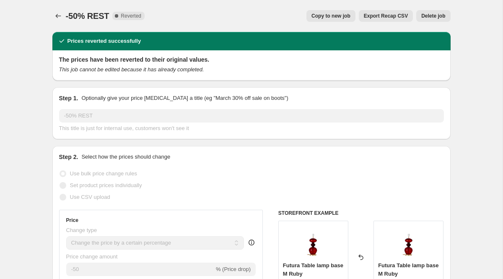
click at [316, 14] on span "Copy to new job" at bounding box center [331, 16] width 39 height 7
select select "percentage"
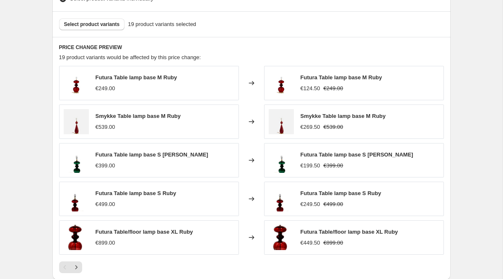
scroll to position [585, 0]
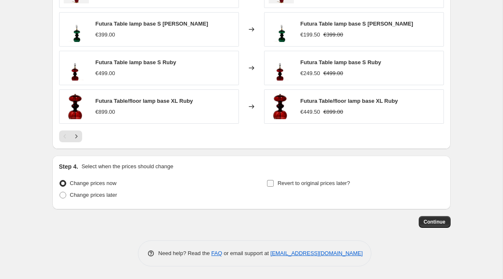
type input "-50% REST"
click at [311, 181] on span "Revert to original prices later?" at bounding box center [314, 183] width 73 height 6
click at [274, 181] on input "Revert to original prices later?" at bounding box center [270, 183] width 7 height 7
checkbox input "true"
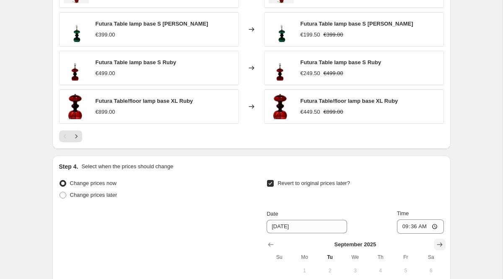
click at [439, 245] on icon "Show next month, October 2025" at bounding box center [440, 244] width 8 height 8
click at [439, 245] on icon "Show next month, November 2025" at bounding box center [440, 244] width 8 height 8
click at [439, 245] on icon "Show next month, December 2025" at bounding box center [440, 244] width 8 height 8
click at [439, 245] on icon "Show next month, January 2026" at bounding box center [440, 244] width 8 height 8
click at [403, 268] on span "2" at bounding box center [406, 270] width 18 height 7
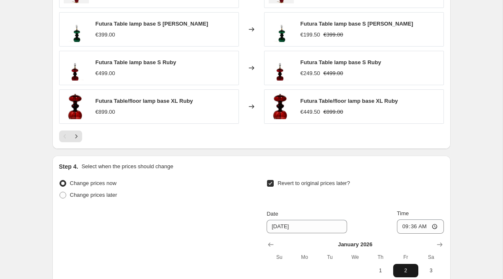
type input "[DATE]"
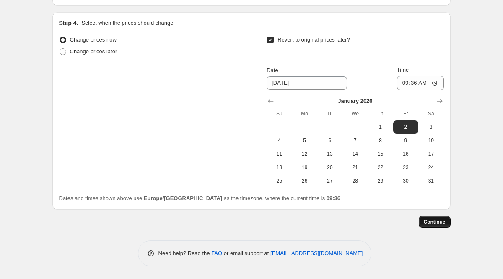
click at [434, 218] on button "Continue" at bounding box center [435, 222] width 32 height 12
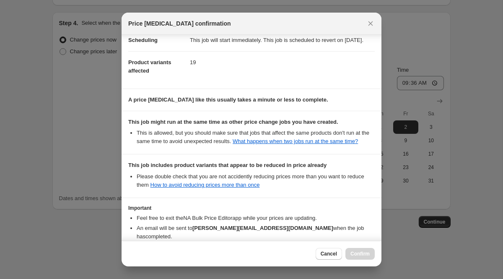
scroll to position [143, 0]
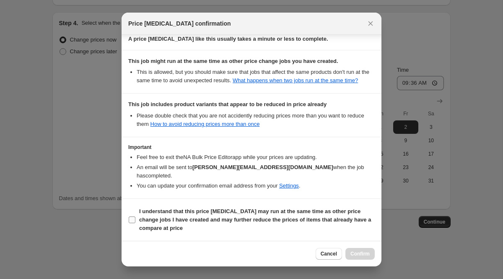
click at [236, 212] on b "I understand that this price [MEDICAL_DATA] may run at the same time as other p…" at bounding box center [255, 219] width 232 height 23
click at [135, 216] on input "I understand that this price [MEDICAL_DATA] may run at the same time as other p…" at bounding box center [132, 219] width 7 height 7
checkbox input "true"
click at [357, 254] on span "Confirm" at bounding box center [360, 253] width 19 height 7
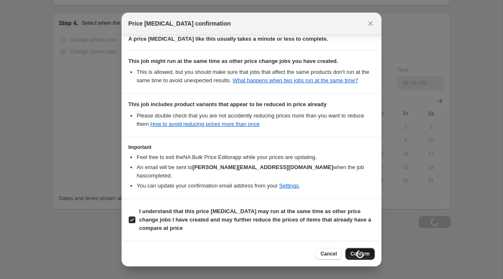
type input "-50% REST"
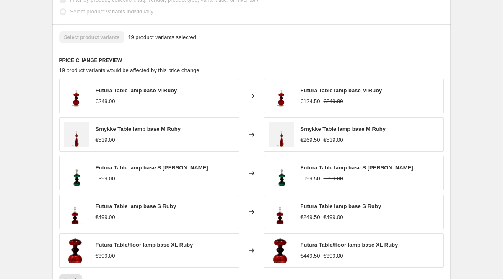
scroll to position [13, 0]
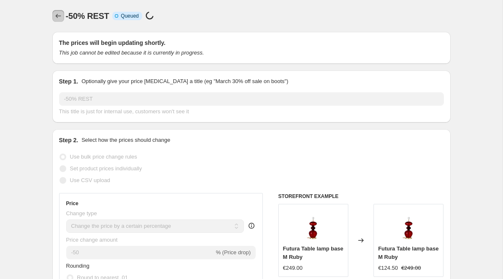
click at [54, 17] on icon "Price change jobs" at bounding box center [58, 16] width 8 height 8
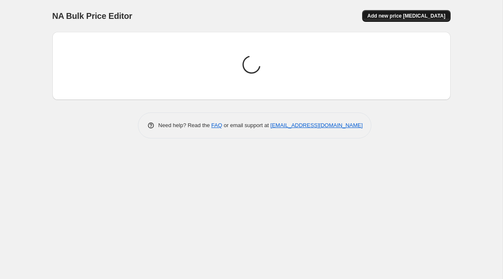
click at [401, 19] on button "Add new price [MEDICAL_DATA]" at bounding box center [406, 16] width 88 height 12
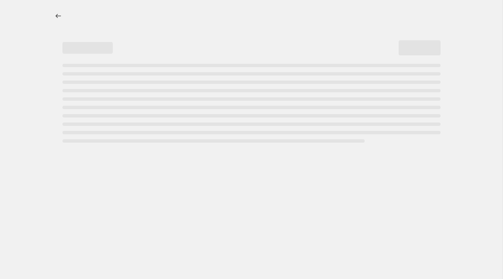
select select "percentage"
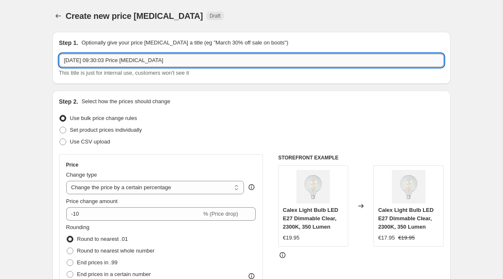
click at [156, 62] on input "[DATE] 09:30:03 Price [MEDICAL_DATA]" at bounding box center [251, 60] width 385 height 13
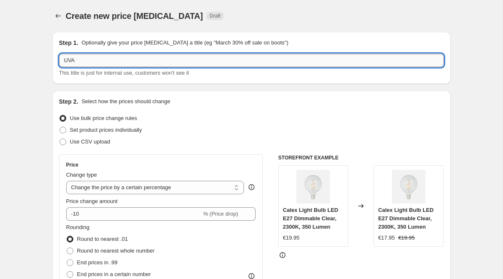
type input "UVA"
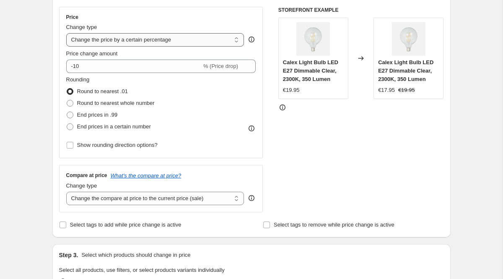
scroll to position [149, 0]
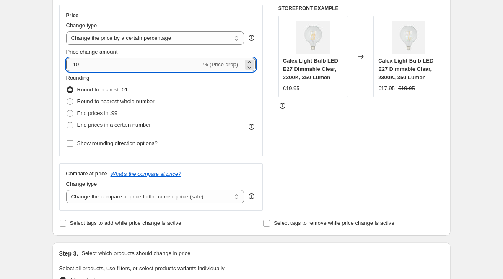
click at [99, 63] on input "-10" at bounding box center [133, 64] width 135 height 13
type input "-1"
type input "-50"
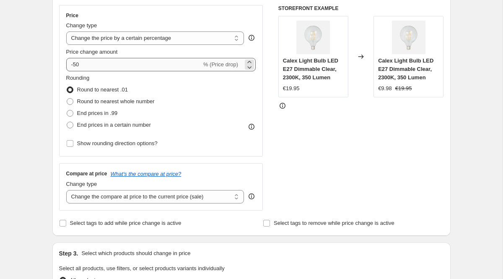
scroll to position [0, 0]
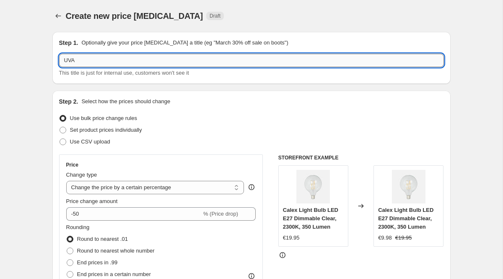
click at [112, 62] on input "UVA" at bounding box center [251, 60] width 385 height 13
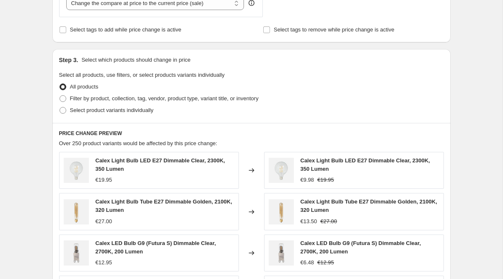
scroll to position [299, 0]
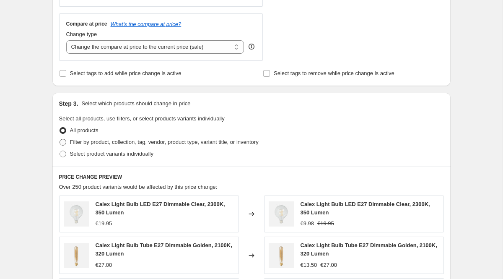
type input "UVA M"
click at [120, 140] on span "Filter by product, collection, tag, vendor, product type, variant title, or inv…" at bounding box center [164, 142] width 189 height 6
click at [60, 139] on input "Filter by product, collection, tag, vendor, product type, variant title, or inv…" at bounding box center [60, 139] width 0 height 0
radio input "true"
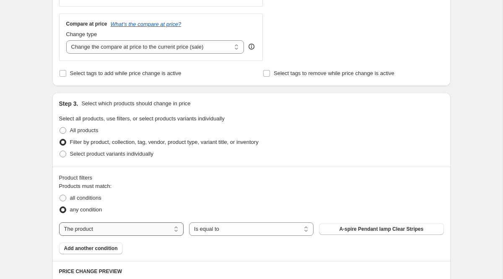
click at [156, 229] on select "The product The product's collection The product's tag The product's vendor The…" at bounding box center [121, 228] width 125 height 13
select select "collection"
click at [358, 229] on span "425450 & 425452 bulbs" at bounding box center [381, 229] width 55 height 7
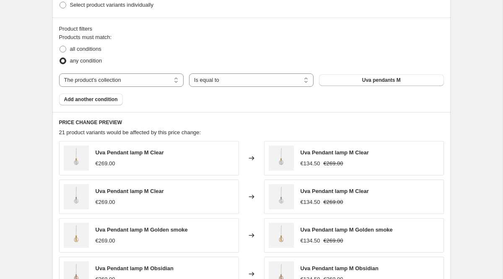
scroll to position [426, 0]
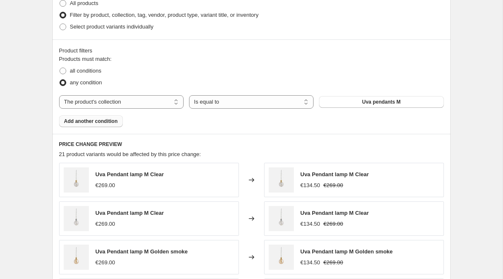
click at [109, 119] on span "Add another condition" at bounding box center [91, 121] width 54 height 7
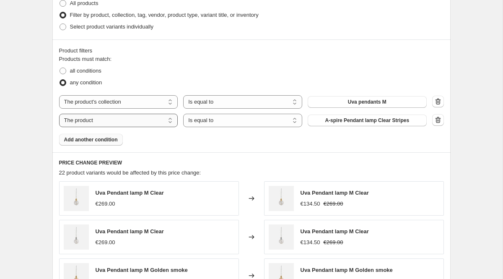
click at [137, 123] on select "The product The product's collection The product's tag The product's vendor The…" at bounding box center [118, 120] width 119 height 13
select select "collection"
click at [354, 119] on span "425450 & 425452 bulbs" at bounding box center [367, 120] width 55 height 7
click at [105, 140] on span "Add another condition" at bounding box center [91, 139] width 54 height 7
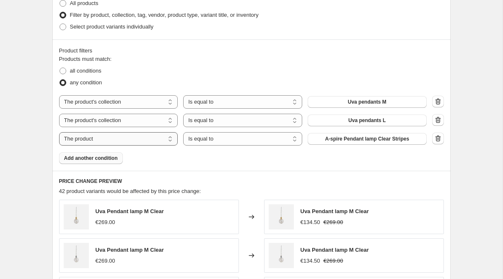
click at [107, 143] on select "The product The product's collection The product's tag The product's vendor The…" at bounding box center [118, 138] width 119 height 13
select select "collection"
click at [342, 140] on span "425450 & 425452 bulbs" at bounding box center [367, 138] width 55 height 7
click at [105, 157] on span "Add another condition" at bounding box center [91, 158] width 54 height 7
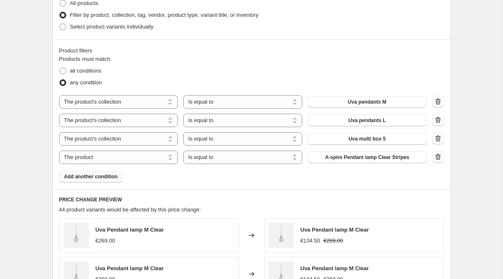
click at [105, 157] on select "The product The product's collection The product's tag The product's vendor The…" at bounding box center [118, 157] width 119 height 13
select select "collection"
click at [346, 156] on span "425450 & 425452 bulbs" at bounding box center [367, 157] width 55 height 7
click at [115, 174] on span "Add another condition" at bounding box center [91, 176] width 54 height 7
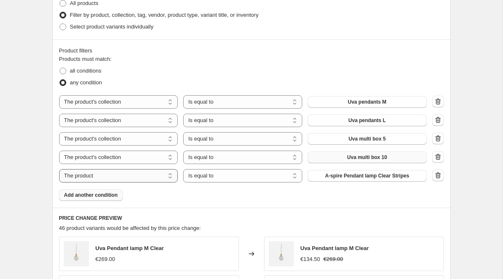
click at [115, 176] on select "The product The product's collection The product's tag The product's vendor The…" at bounding box center [118, 175] width 119 height 13
select select "collection"
click at [346, 176] on span "425450 & 425452 bulbs" at bounding box center [367, 175] width 55 height 7
click at [110, 193] on span "Add another condition" at bounding box center [91, 195] width 54 height 7
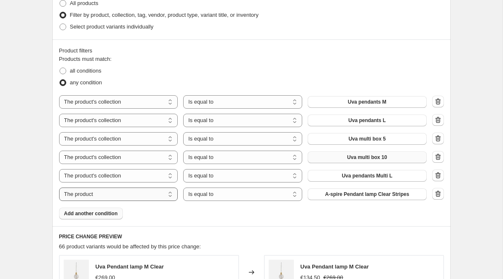
click at [149, 194] on select "The product The product's collection The product's tag The product's vendor The…" at bounding box center [118, 193] width 119 height 13
select select "collection"
click at [344, 195] on span "425450 & 425452 bulbs" at bounding box center [367, 194] width 55 height 7
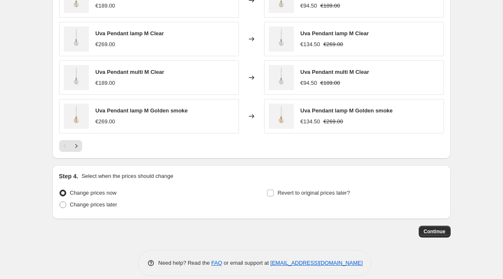
scroll to position [746, 0]
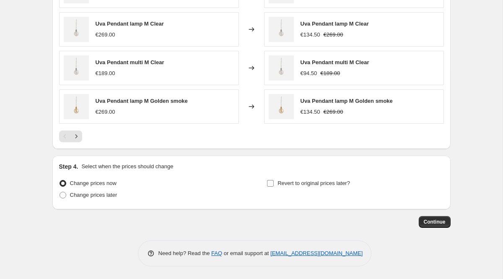
click at [340, 185] on span "Revert to original prices later?" at bounding box center [314, 183] width 73 height 6
click at [274, 185] on input "Revert to original prices later?" at bounding box center [270, 183] width 7 height 7
checkbox input "true"
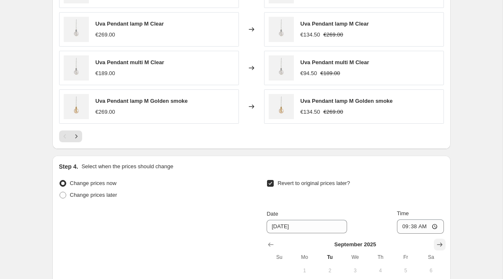
click at [440, 243] on icon "Show next month, October 2025" at bounding box center [440, 244] width 8 height 8
click at [440, 243] on icon "Show next month, November 2025" at bounding box center [440, 244] width 8 height 8
click at [440, 243] on icon "Show next month, December 2025" at bounding box center [440, 244] width 8 height 8
click at [440, 243] on icon "Show next month, January 2026" at bounding box center [440, 244] width 8 height 8
click at [404, 268] on span "2" at bounding box center [406, 270] width 18 height 7
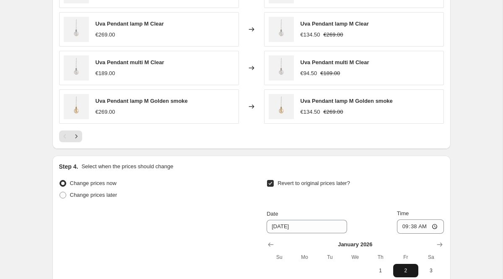
type input "[DATE]"
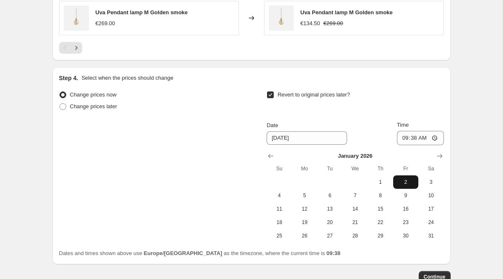
scroll to position [889, 0]
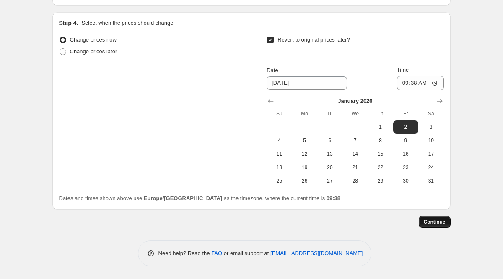
click at [426, 218] on button "Continue" at bounding box center [435, 222] width 32 height 12
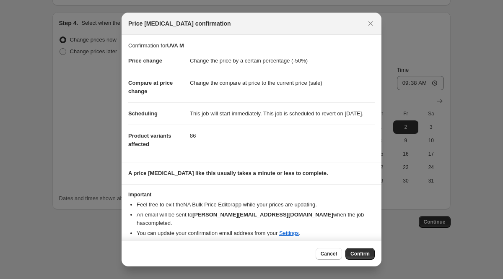
scroll to position [5, 0]
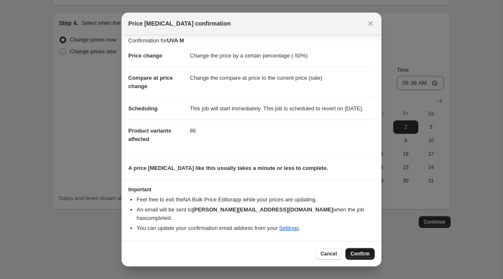
click at [349, 254] on button "Confirm" at bounding box center [360, 254] width 29 height 12
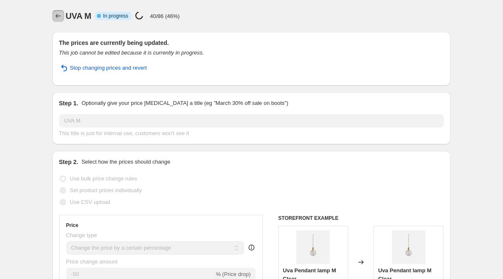
click at [56, 15] on icon "Price change jobs" at bounding box center [58, 16] width 8 height 8
